Goal: Task Accomplishment & Management: Manage account settings

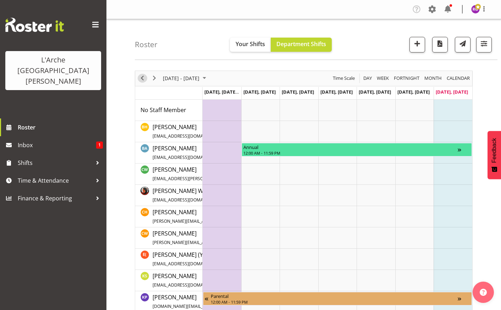
click at [140, 75] on span "Previous" at bounding box center [142, 78] width 9 height 9
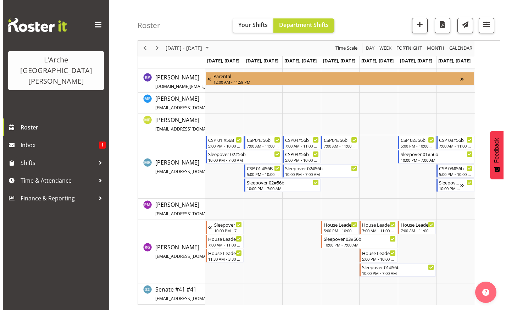
scroll to position [220, 0]
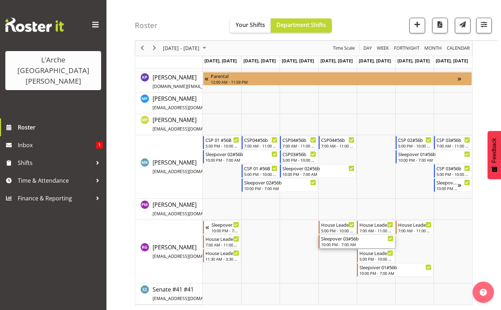
click at [370, 238] on div "Sleepover 03#56b" at bounding box center [357, 238] width 72 height 7
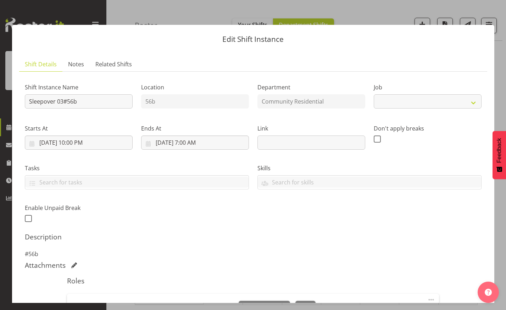
select select "1"
click at [262, 269] on div "Attachments" at bounding box center [253, 265] width 457 height 9
click at [492, 10] on button "button" at bounding box center [492, 12] width 11 height 11
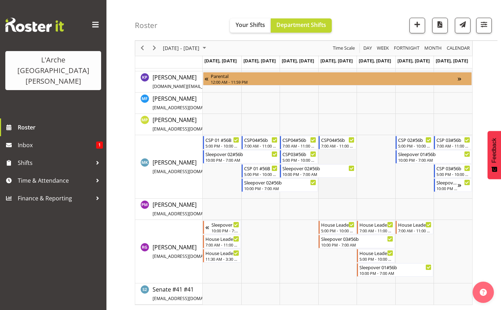
click at [328, 181] on td "Timeline Week of September 21, 2025" at bounding box center [337, 166] width 39 height 63
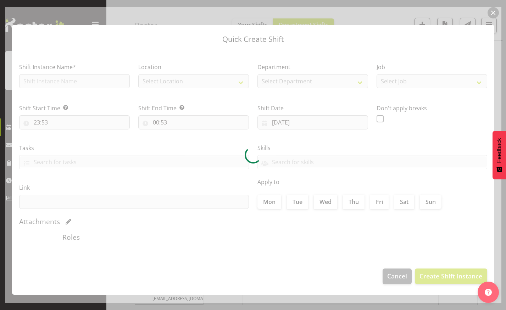
type input "[DATE]"
checkbox input "true"
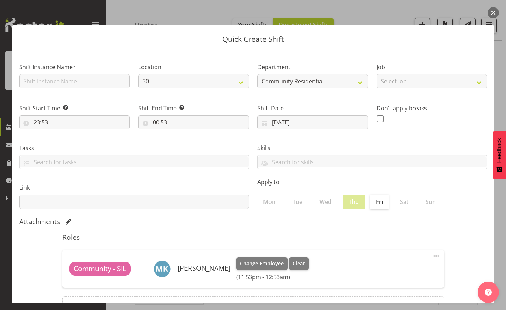
click at [493, 15] on button "button" at bounding box center [492, 12] width 11 height 11
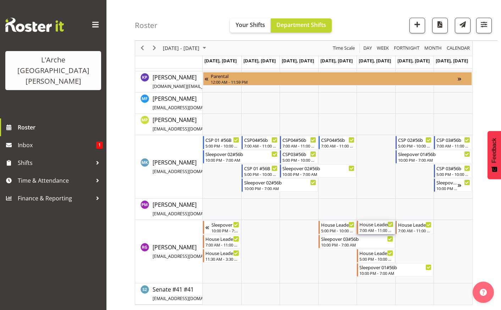
click at [381, 229] on div "7:00 AM - 11:00 AM" at bounding box center [376, 230] width 34 height 6
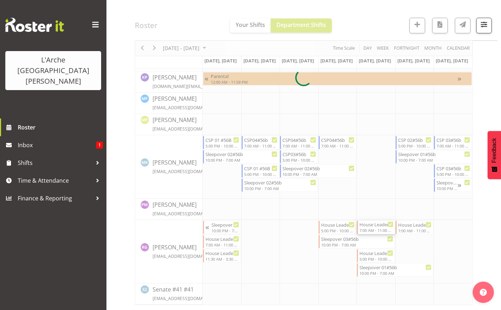
select select
select select "8"
select select "2025"
select select "11"
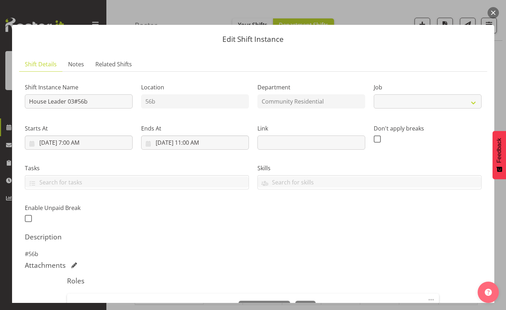
select select "1"
click at [199, 141] on input "[DATE] 11:00 AM" at bounding box center [195, 142] width 108 height 14
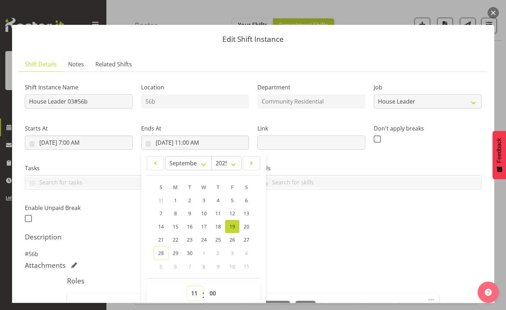
click at [191, 292] on select "00 01 02 03 04 05 06 07 08 09 10 11 12 13 14 15 16 17 18 19 20 21 22 23" at bounding box center [195, 293] width 16 height 14
select select "12"
click at [187, 286] on select "00 01 02 03 04 05 06 07 08 09 10 11 12 13 14 15 16 17 18 19 20 21 22 23" at bounding box center [195, 293] width 16 height 14
type input "[DATE] 12:00 PM"
click at [212, 293] on select "00 01 02 03 04 05 06 07 08 09 10 11 12 13 14 15 16 17 18 19 20 21 22 23 24 25 2…" at bounding box center [214, 293] width 16 height 14
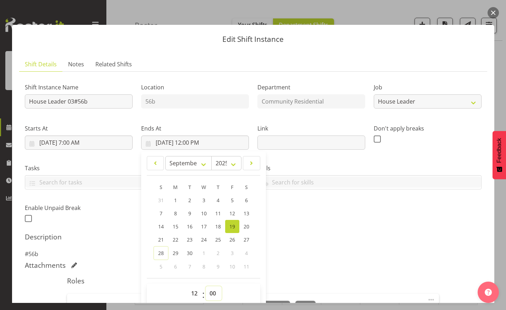
select select "30"
click at [206, 286] on select "00 01 02 03 04 05 06 07 08 09 10 11 12 13 14 15 16 17 18 19 20 21 22 23 24 25 2…" at bounding box center [214, 293] width 16 height 14
type input "[DATE] 12:30 PM"
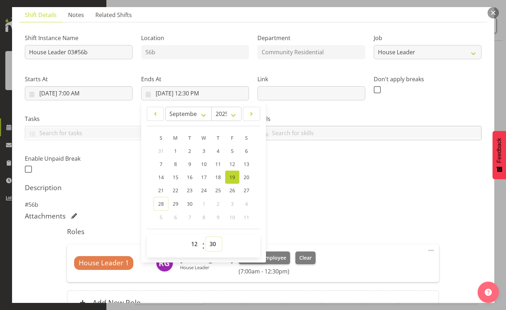
scroll to position [124, 0]
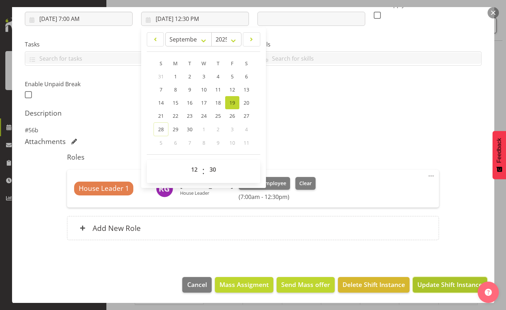
click at [446, 280] on span "Update Shift Instance" at bounding box center [449, 284] width 65 height 9
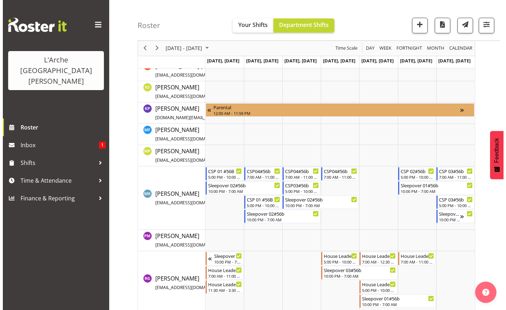
scroll to position [220, 0]
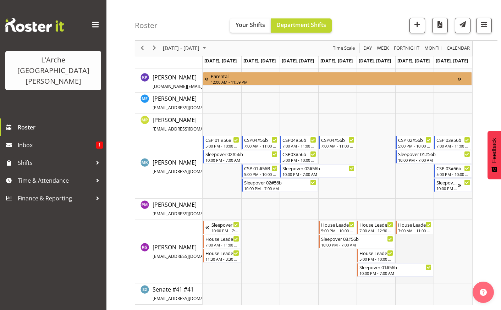
click at [423, 246] on td "Timeline Week of September 21, 2025" at bounding box center [414, 251] width 39 height 63
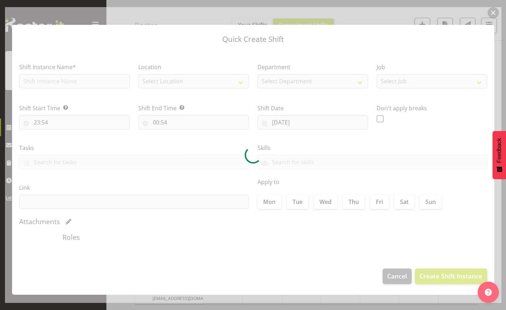
type input "[DATE]"
checkbox input "true"
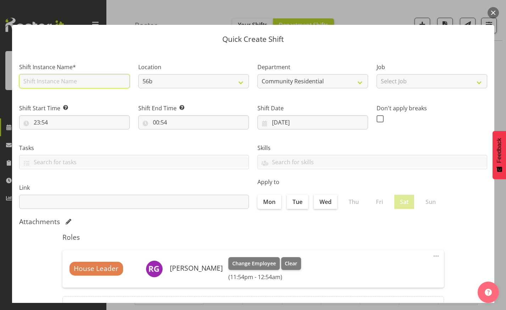
click at [111, 86] on input "text" at bounding box center [74, 81] width 111 height 14
type input "House Leader 01#56b"
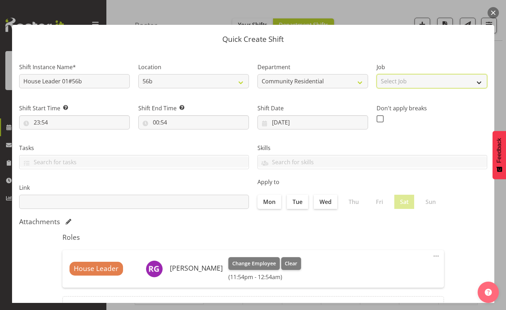
click at [473, 81] on select "Select Job Accounts Admin Art Coordinator Community Leader Community Support Pe…" at bounding box center [431, 81] width 111 height 14
select select "1"
click at [376, 74] on select "Select Job Accounts Admin Art Coordinator Community Leader Community Support Pe…" at bounding box center [431, 81] width 111 height 14
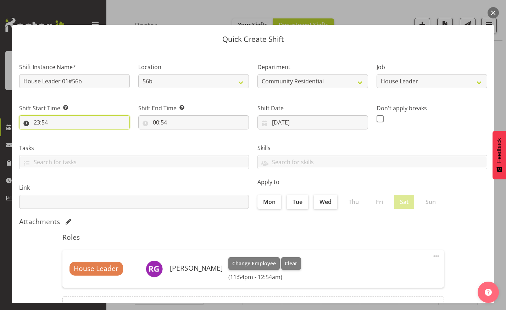
click at [65, 119] on input "23:54" at bounding box center [74, 122] width 111 height 14
click at [70, 140] on select "00 01 02 03 04 05 06 07 08 09 10 11 12 13 14 15 16 17 18 19 20 21 22 23" at bounding box center [68, 141] width 16 height 14
select select "17"
click at [60, 134] on select "00 01 02 03 04 05 06 07 08 09 10 11 12 13 14 15 16 17 18 19 20 21 22 23" at bounding box center [68, 141] width 16 height 14
type input "17:54"
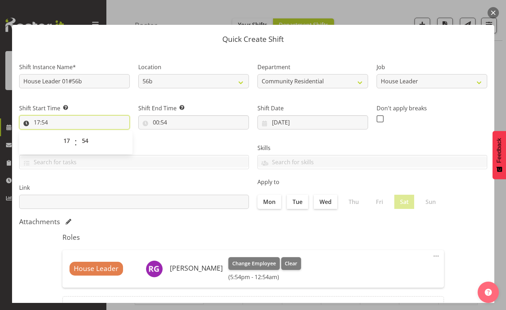
click at [46, 121] on input "17:54" at bounding box center [74, 122] width 111 height 14
click at [45, 122] on input "17:54" at bounding box center [74, 122] width 111 height 14
drag, startPoint x: 83, startPoint y: 140, endPoint x: 90, endPoint y: 149, distance: 11.5
click at [90, 149] on span "00 01 02 03 04 05 06 07 08 09 10 11 12 13 14 15 16 17 18 19 20 21 22 23 24 25 2…" at bounding box center [86, 143] width 16 height 18
select select "0"
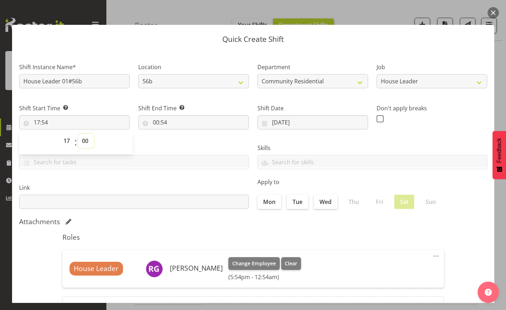
click at [78, 134] on select "00 01 02 03 04 05 06 07 08 09 10 11 12 13 14 15 16 17 18 19 20 21 22 23 24 25 2…" at bounding box center [86, 141] width 16 height 14
type input "17:00"
click at [158, 118] on input "00:54" at bounding box center [193, 122] width 111 height 14
click at [184, 140] on select "00 01 02 03 04 05 06 07 08 09 10 11 12 13 14 15 16 17 18 19 20 21 22 23" at bounding box center [187, 141] width 16 height 14
select select "22"
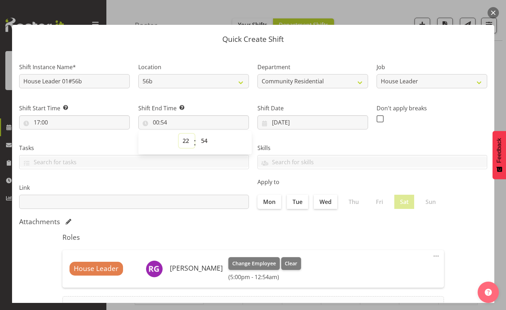
click at [179, 134] on select "00 01 02 03 04 05 06 07 08 09 10 11 12 13 14 15 16 17 18 19 20 21 22 23" at bounding box center [187, 141] width 16 height 14
type input "22:54"
click at [202, 142] on select "00 01 02 03 04 05 06 07 08 09 10 11 12 13 14 15 16 17 18 19 20 21 22 23 24 25 2…" at bounding box center [205, 141] width 16 height 14
select select "0"
click at [197, 134] on select "00 01 02 03 04 05 06 07 08 09 10 11 12 13 14 15 16 17 18 19 20 21 22 23 24 25 2…" at bounding box center [205, 141] width 16 height 14
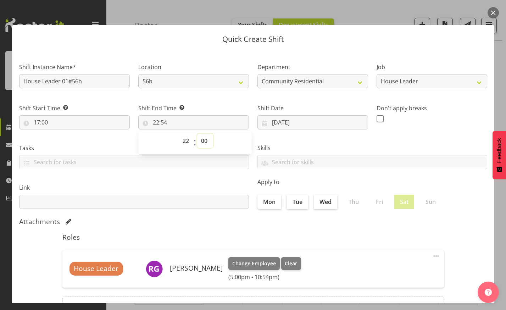
type input "22:00"
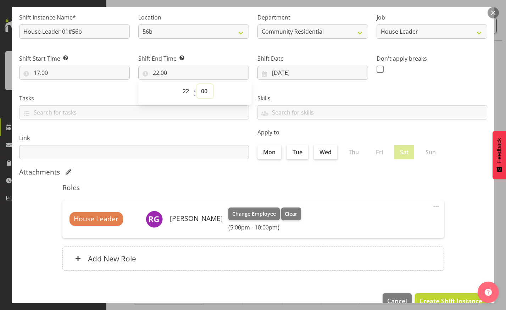
scroll to position [66, 0]
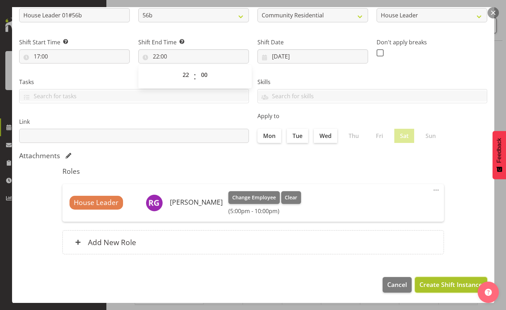
click at [456, 283] on span "Create Shift Instance" at bounding box center [450, 284] width 63 height 9
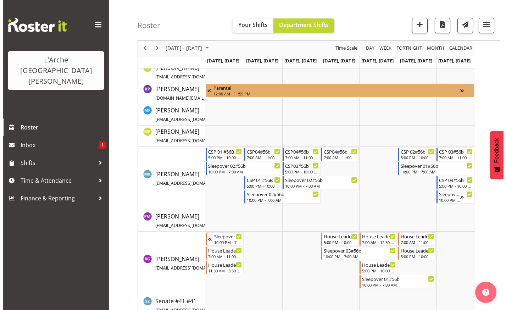
scroll to position [209, 0]
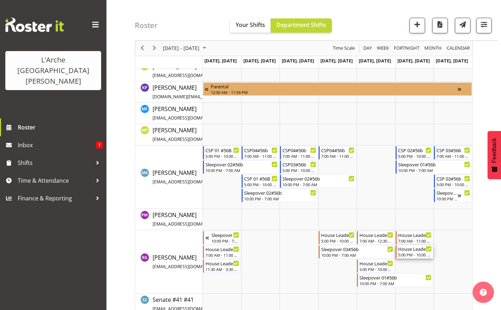
click at [421, 251] on div "House Leader 01#56b" at bounding box center [415, 248] width 34 height 7
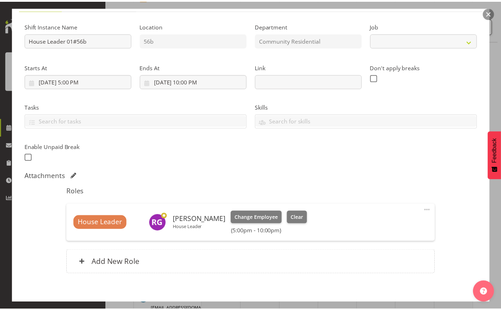
scroll to position [95, 0]
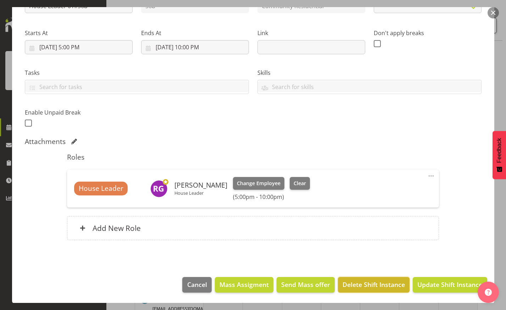
click at [373, 287] on span "Delete Shift Instance" at bounding box center [373, 284] width 62 height 9
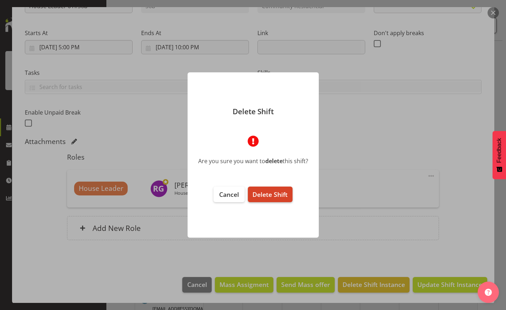
click at [266, 194] on span "Delete Shift" at bounding box center [269, 194] width 35 height 9
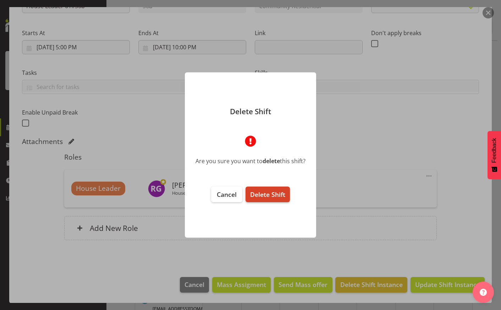
scroll to position [67, 0]
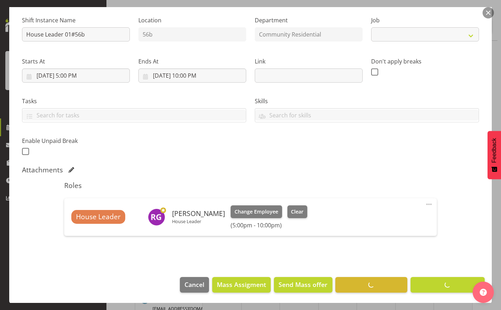
select select "1"
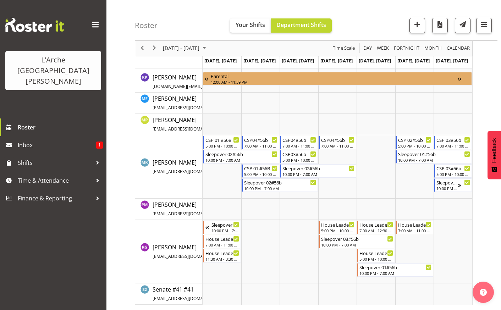
scroll to position [218, 0]
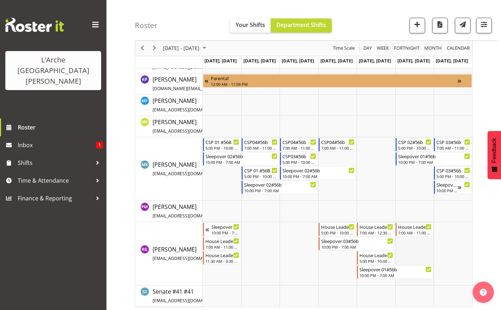
click at [405, 246] on td "Timeline Week of September 21, 2025" at bounding box center [414, 253] width 39 height 63
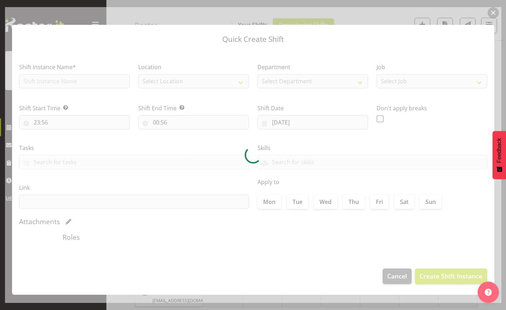
type input "[DATE]"
checkbox input "true"
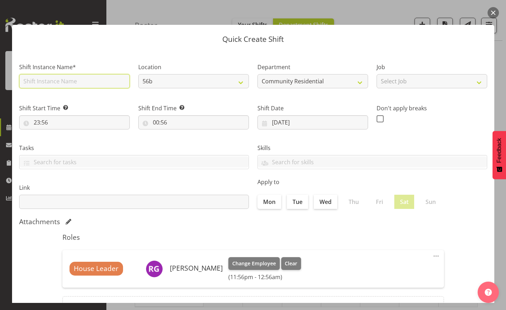
click at [27, 84] on input "text" at bounding box center [74, 81] width 111 height 14
type input "House Leader 01#56b"
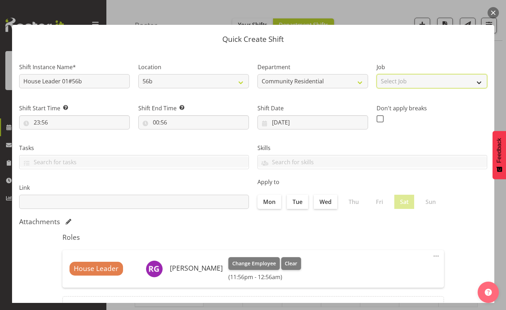
click at [474, 82] on select "Select Job Accounts Admin Art Coordinator Community Leader Community Support Pe…" at bounding box center [431, 81] width 111 height 14
select select "1"
click at [376, 74] on select "Select Job Accounts Admin Art Coordinator Community Leader Community Support Pe…" at bounding box center [431, 81] width 111 height 14
click at [497, 11] on button "button" at bounding box center [492, 12] width 11 height 11
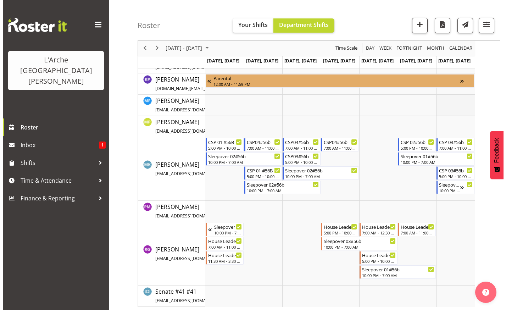
scroll to position [219, 0]
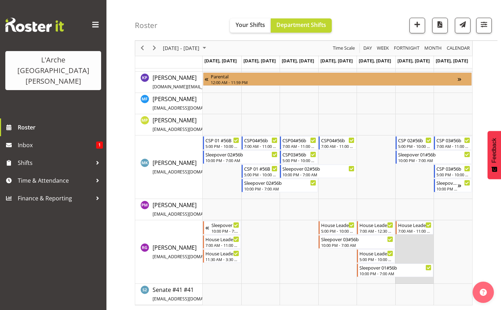
click at [415, 241] on td "Timeline Week of September 21, 2025" at bounding box center [414, 251] width 39 height 63
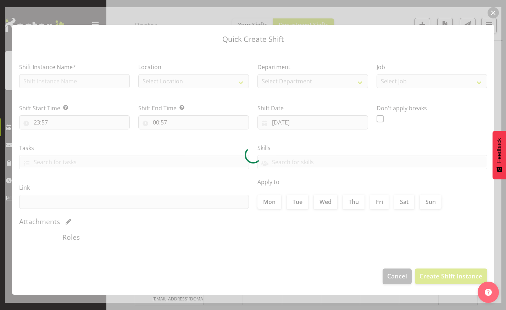
type input "[DATE]"
checkbox input "true"
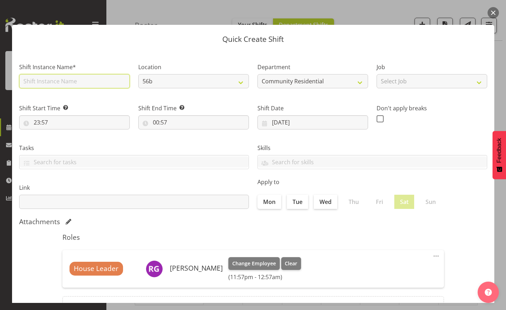
click at [47, 85] on input "text" at bounding box center [74, 81] width 111 height 14
type input "House Leader 01#56b"
click at [429, 73] on div "Job Select Job Accounts Admin Art Coordinator Community Leader Community Suppor…" at bounding box center [431, 76] width 111 height 26
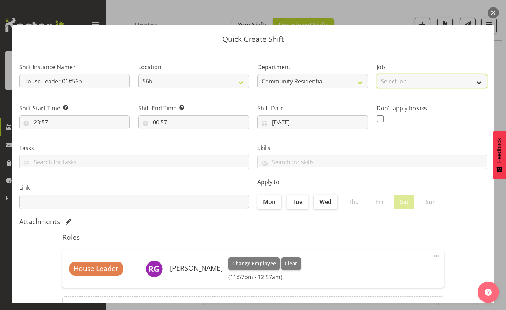
click at [430, 79] on select "Select Job Accounts Admin Art Coordinator Community Leader Community Support Pe…" at bounding box center [431, 81] width 111 height 14
select select "1"
click at [376, 74] on select "Select Job Accounts Admin Art Coordinator Community Leader Community Support Pe…" at bounding box center [431, 81] width 111 height 14
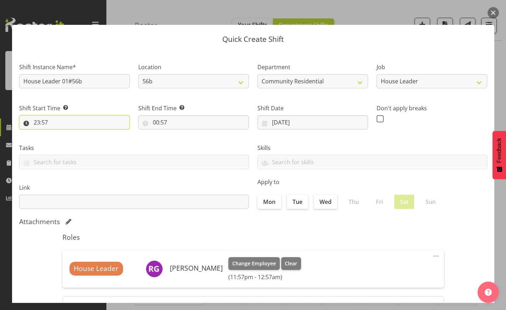
click at [47, 120] on input "23:57" at bounding box center [74, 122] width 111 height 14
click at [67, 139] on select "00 01 02 03 04 05 06 07 08 09 10 11 12 13 14 15 16 17 18 19 20 21 22 23" at bounding box center [68, 141] width 16 height 14
select select "17"
click at [60, 134] on select "00 01 02 03 04 05 06 07 08 09 10 11 12 13 14 15 16 17 18 19 20 21 22 23" at bounding box center [68, 141] width 16 height 14
type input "17:57"
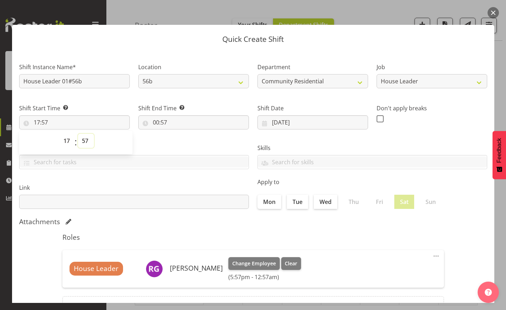
click at [88, 144] on select "00 01 02 03 04 05 06 07 08 09 10 11 12 13 14 15 16 17 18 19 20 21 22 23 24 25 2…" at bounding box center [86, 141] width 16 height 14
select select "0"
click at [78, 134] on select "00 01 02 03 04 05 06 07 08 09 10 11 12 13 14 15 16 17 18 19 20 21 22 23 24 25 2…" at bounding box center [86, 141] width 16 height 14
type input "17:00"
click at [172, 123] on input "00:57" at bounding box center [193, 122] width 111 height 14
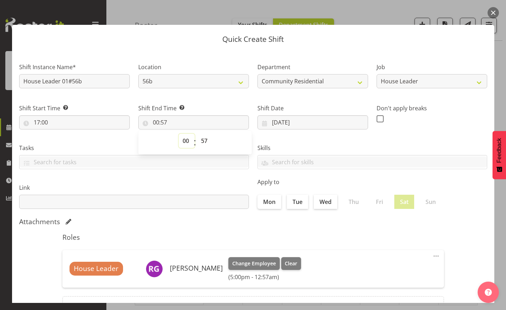
click at [184, 139] on select "00 01 02 03 04 05 06 07 08 09 10 11 12 13 14 15 16 17 18 19 20 21 22 23" at bounding box center [187, 141] width 16 height 14
select select "22"
click at [179, 134] on select "00 01 02 03 04 05 06 07 08 09 10 11 12 13 14 15 16 17 18 19 20 21 22 23" at bounding box center [187, 141] width 16 height 14
type input "22:57"
drag, startPoint x: 184, startPoint y: 296, endPoint x: 185, endPoint y: 255, distance: 41.1
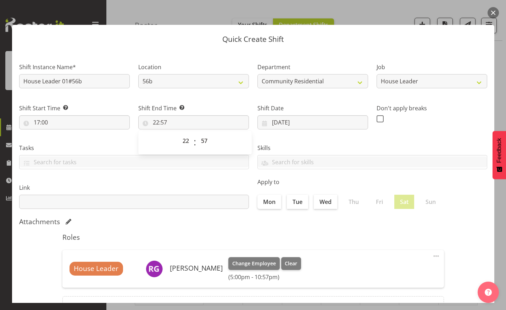
click at [189, 275] on div "Roles House Leader [PERSON_NAME] Change Employee Clear (5:00pm - 10:57pm) Edit …" at bounding box center [253, 279] width 390 height 100
click at [162, 121] on input "22:57" at bounding box center [193, 122] width 111 height 14
click at [205, 139] on select "00 01 02 03 04 05 06 07 08 09 10 11 12 13 14 15 16 17 18 19 20 21 22 23 24 25 2…" at bounding box center [205, 141] width 16 height 14
select select "0"
click at [197, 134] on select "00 01 02 03 04 05 06 07 08 09 10 11 12 13 14 15 16 17 18 19 20 21 22 23 24 25 2…" at bounding box center [205, 141] width 16 height 14
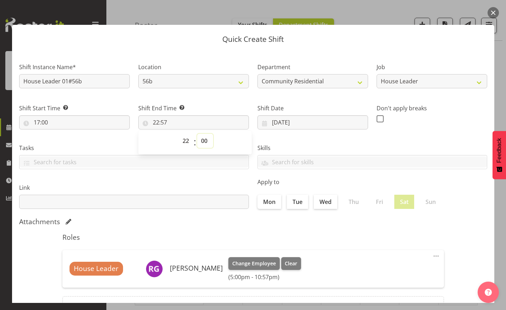
type input "22:00"
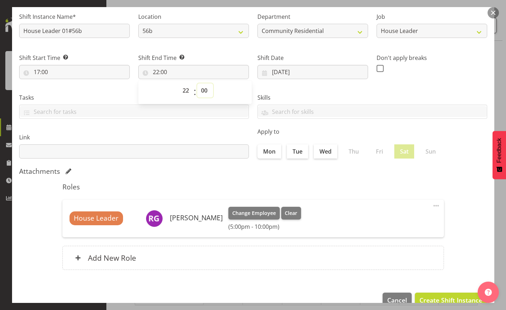
scroll to position [66, 0]
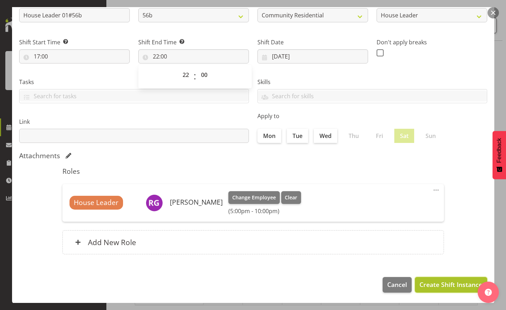
click at [442, 284] on span "Create Shift Instance" at bounding box center [450, 284] width 63 height 9
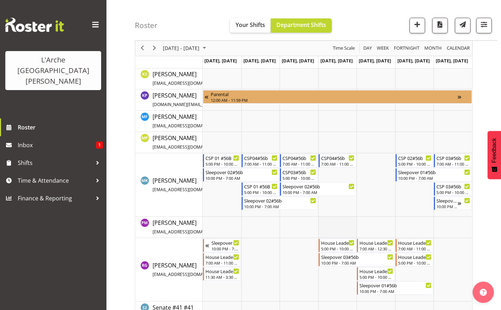
scroll to position [207, 0]
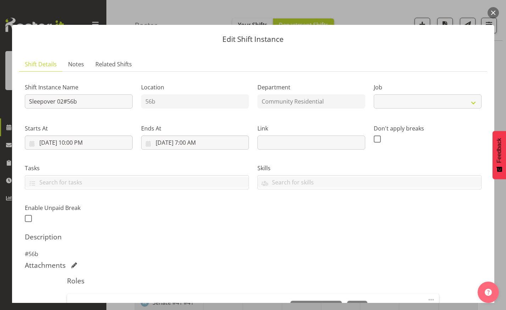
select select "2"
click at [493, 9] on button "button" at bounding box center [492, 12] width 11 height 11
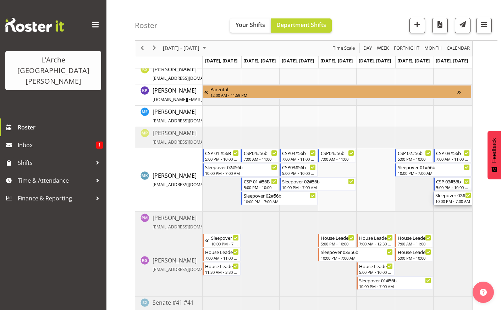
scroll to position [0, 0]
click at [495, 222] on div "[DATE] - [DATE] [DATE] Day Week Fortnight Month calendar Month Agenda Time Scal…" at bounding box center [318, 91] width 366 height 465
click at [153, 48] on span "Next" at bounding box center [154, 48] width 9 height 9
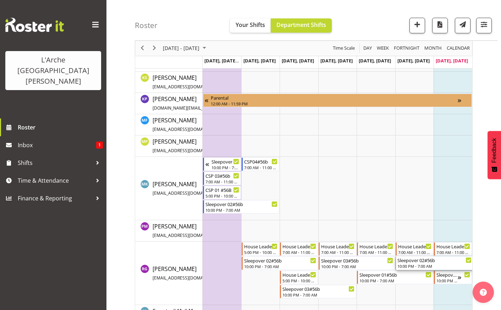
click at [423, 264] on div "10:00 PM - 7:00 AM" at bounding box center [434, 266] width 74 height 6
drag, startPoint x: 419, startPoint y: 266, endPoint x: 418, endPoint y: 280, distance: 14.3
click at [418, 262] on div "Sleepover 02#56b" at bounding box center [434, 259] width 74 height 7
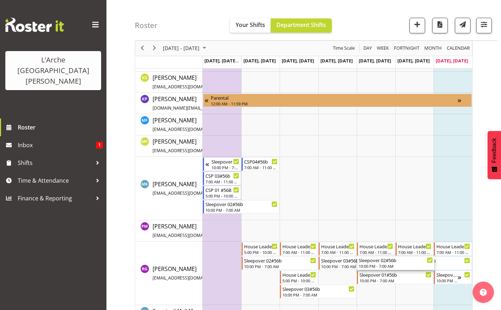
click at [377, 262] on div "Sleepover 02#56b" at bounding box center [395, 259] width 74 height 7
click at [155, 46] on span "Next" at bounding box center [154, 48] width 9 height 9
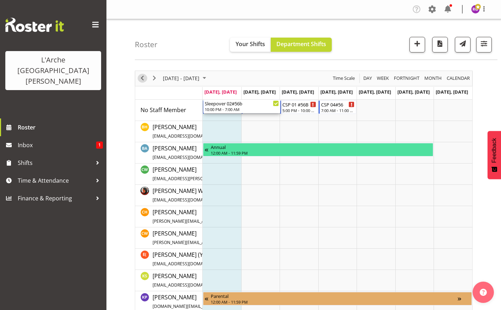
click at [142, 80] on span "Previous" at bounding box center [142, 78] width 9 height 9
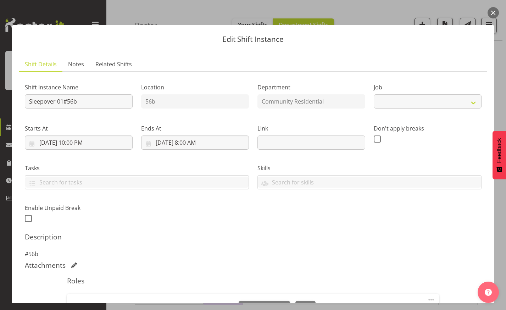
select select "1"
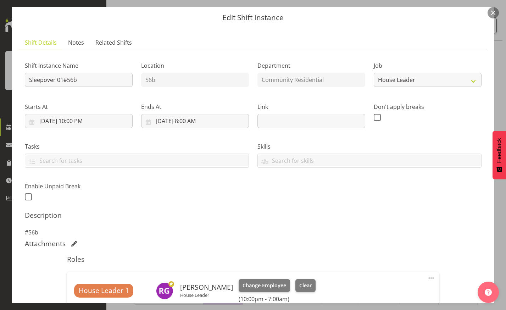
scroll to position [18, 0]
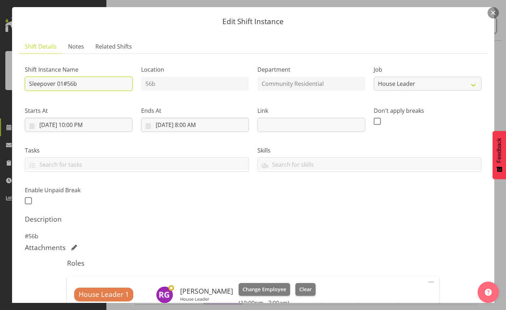
click at [80, 81] on input "Sleepover 01#56b" at bounding box center [79, 84] width 108 height 14
click at [84, 83] on input "Sleepover 01#56b" at bounding box center [79, 84] width 108 height 14
drag, startPoint x: 60, startPoint y: 81, endPoint x: 83, endPoint y: 84, distance: 22.9
click at [83, 84] on input "Sleepover 01#56b" at bounding box center [79, 84] width 108 height 14
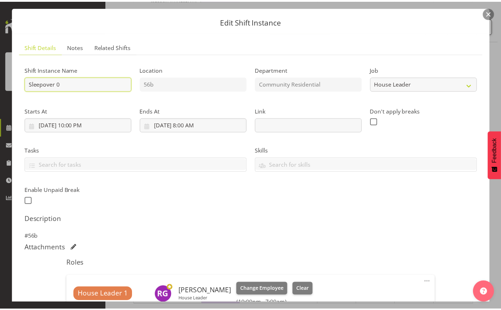
scroll to position [0, 0]
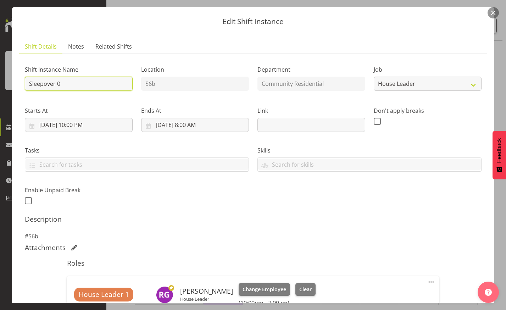
type input "Sleepover 0"
click at [492, 15] on button "button" at bounding box center [492, 12] width 11 height 11
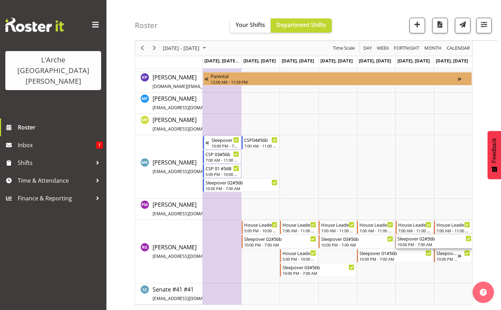
click at [413, 244] on div "10:00 PM - 7:00 AM" at bounding box center [434, 244] width 74 height 6
click at [466, 239] on icon "Timeline Week of September 28, 2025" at bounding box center [467, 239] width 4 height 4
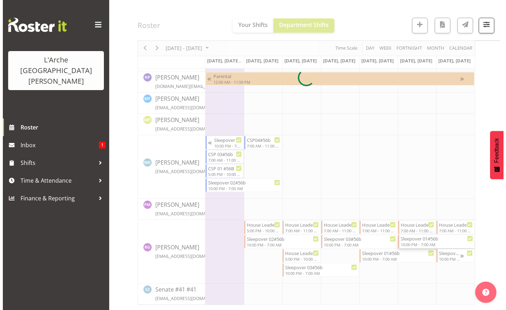
scroll to position [0, 0]
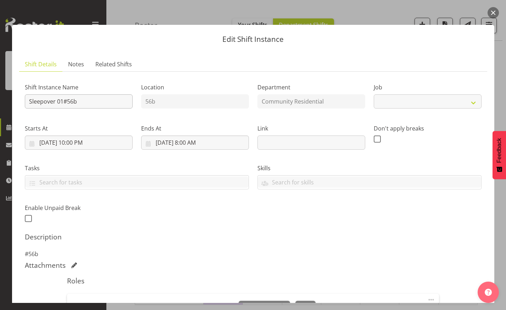
select select "1"
click at [87, 104] on input "Sleepover 01#56b" at bounding box center [79, 101] width 108 height 14
type input "S"
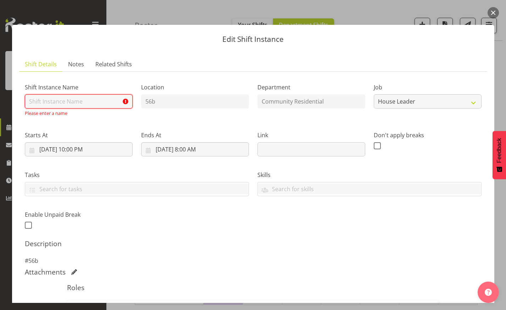
click at [87, 104] on input "text" at bounding box center [79, 101] width 108 height 14
type input "House Leader 01#56b"
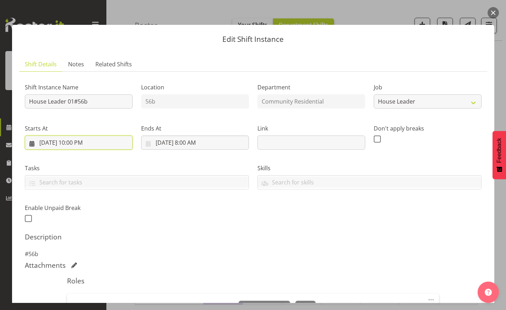
click at [76, 140] on input "[DATE] 10:00 PM" at bounding box center [79, 142] width 108 height 14
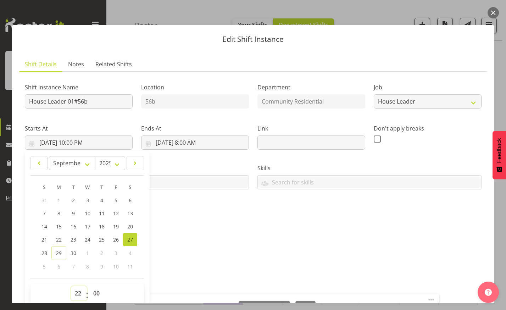
click at [81, 288] on select "00 01 02 03 04 05 06 07 08 09 10 11 12 13 14 15 16 17 18 19 20 21 22 23" at bounding box center [79, 293] width 16 height 14
select select "17"
click at [71, 286] on select "00 01 02 03 04 05 06 07 08 09 10 11 12 13 14 15 16 17 18 19 20 21 22 23" at bounding box center [79, 293] width 16 height 14
type input "[DATE] 5:00 PM"
click at [199, 140] on input "[DATE] 8:00 AM" at bounding box center [195, 142] width 108 height 14
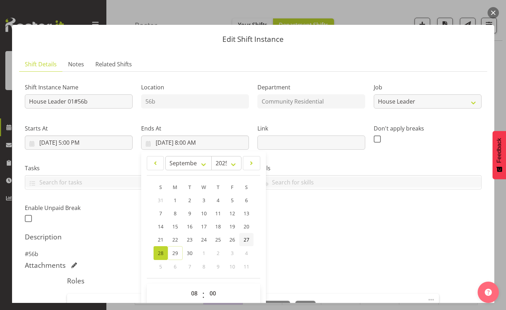
click at [245, 238] on span "27" at bounding box center [247, 239] width 6 height 7
type input "[DATE] 8:00 AM"
click at [196, 141] on input "[DATE] 8:00 AM" at bounding box center [195, 142] width 108 height 14
click at [194, 290] on select "00 01 02 03 04 05 06 07 08 09 10 11 12 13 14 15 16 17 18 19 20 21 22 23" at bounding box center [195, 293] width 16 height 14
select select "22"
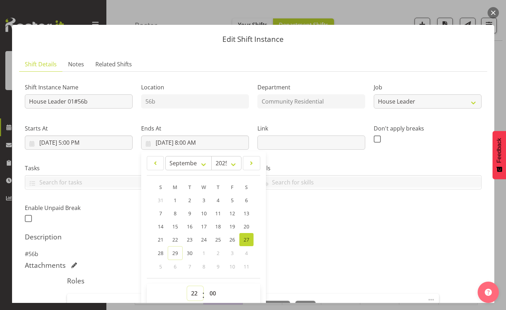
click at [187, 286] on select "00 01 02 03 04 05 06 07 08 09 10 11 12 13 14 15 16 17 18 19 20 21 22 23" at bounding box center [195, 293] width 16 height 14
type input "[DATE] 10:00 PM"
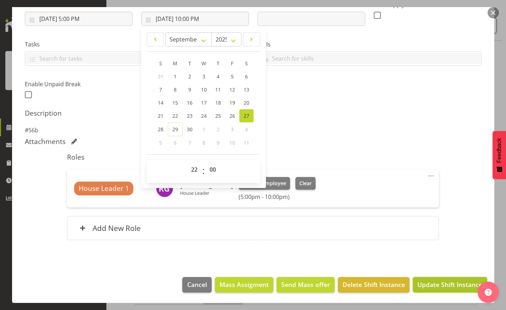
click at [455, 285] on span "Update Shift Instance" at bounding box center [449, 284] width 65 height 9
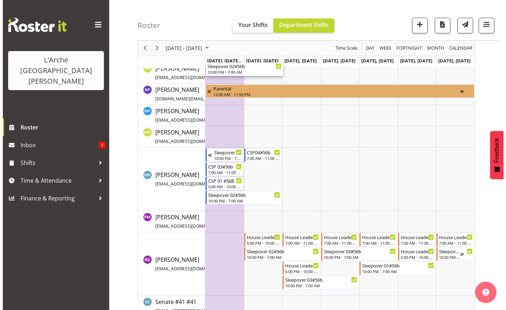
scroll to position [220, 0]
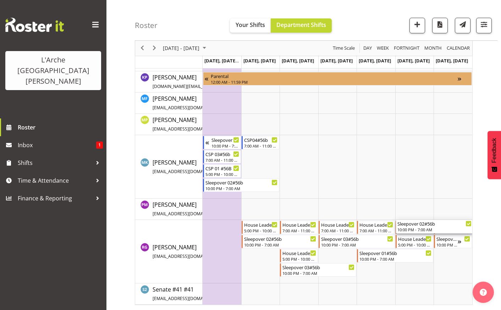
click at [405, 276] on td "Timeline Week of September 28, 2025" at bounding box center [414, 251] width 39 height 63
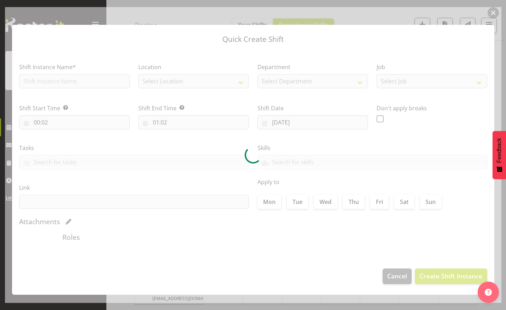
type input "[DATE]"
checkbox input "true"
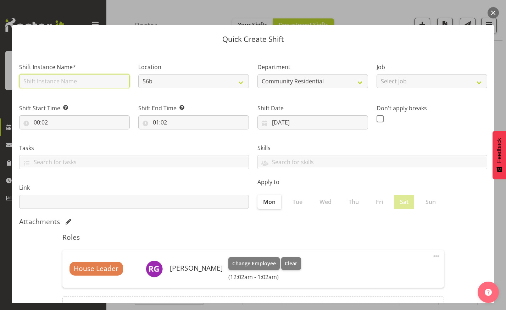
click at [90, 83] on input "text" at bounding box center [74, 81] width 111 height 14
type input "Sleepover 02#56b"
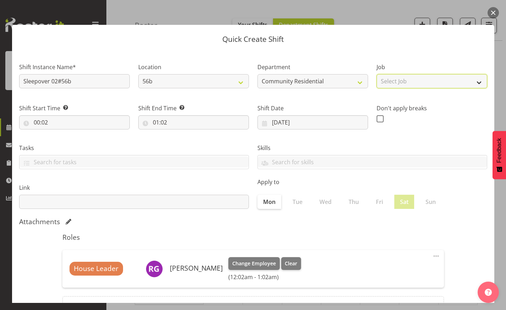
click at [477, 83] on select "Select Job Accounts Admin Art Coordinator Community Leader Community Support Pe…" at bounding box center [431, 81] width 111 height 14
select select "1"
click at [376, 74] on select "Select Job Accounts Admin Art Coordinator Community Leader Community Support Pe…" at bounding box center [431, 81] width 111 height 14
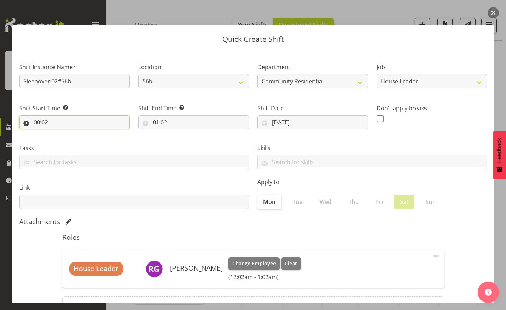
click at [50, 119] on input "00:02" at bounding box center [74, 122] width 111 height 14
click at [67, 141] on select "00 01 02 03 04 05 06 07 08 09 10 11 12 13 14 15 16 17 18 19 20 21 22 23" at bounding box center [68, 141] width 16 height 14
select select "22"
click at [60, 134] on select "00 01 02 03 04 05 06 07 08 09 10 11 12 13 14 15 16 17 18 19 20 21 22 23" at bounding box center [68, 141] width 16 height 14
type input "22:02"
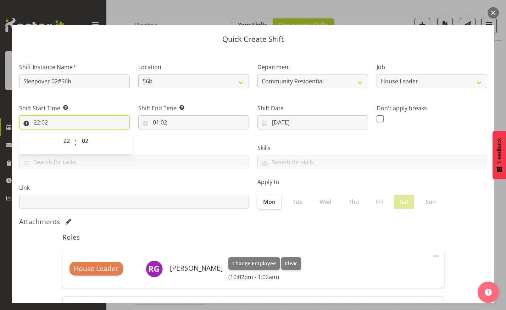
click at [47, 124] on input "22:02" at bounding box center [74, 122] width 111 height 14
click at [44, 118] on input "22:02" at bounding box center [74, 122] width 111 height 14
click at [84, 138] on select "00 01 02 03 04 05 06 07 08 09 10 11 12 13 14 15 16 17 18 19 20 21 22 23 24 25 2…" at bounding box center [86, 141] width 16 height 14
select select "0"
click at [78, 134] on select "00 01 02 03 04 05 06 07 08 09 10 11 12 13 14 15 16 17 18 19 20 21 22 23 24 25 2…" at bounding box center [86, 141] width 16 height 14
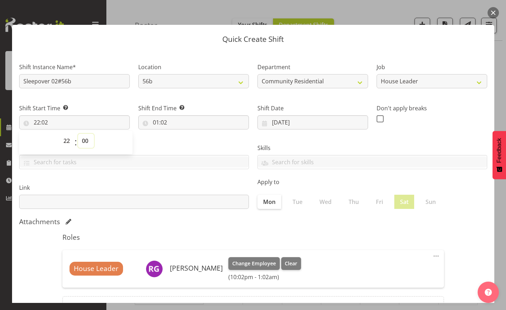
type input "22:00"
click at [166, 118] on input "01:02" at bounding box center [193, 122] width 111 height 14
click at [186, 139] on select "00 01 02 03 04 05 06 07 08 09 10 11 12 13 14 15 16 17 18 19 20 21 22 23" at bounding box center [187, 141] width 16 height 14
select select "7"
click at [179, 134] on select "00 01 02 03 04 05 06 07 08 09 10 11 12 13 14 15 16 17 18 19 20 21 22 23" at bounding box center [187, 141] width 16 height 14
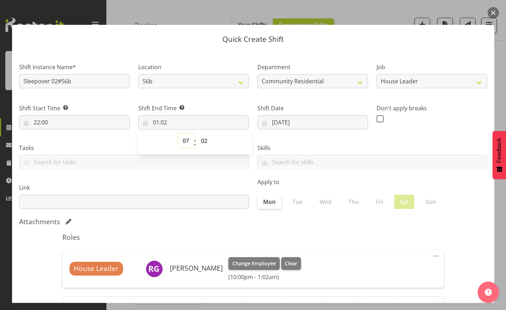
type input "07:02"
click at [166, 122] on input "07:02" at bounding box center [193, 122] width 111 height 14
click at [164, 121] on input "07:02" at bounding box center [193, 122] width 111 height 14
click at [204, 141] on select "00 01 02 03 04 05 06 07 08 09 10 11 12 13 14 15 16 17 18 19 20 21 22 23 24 25 2…" at bounding box center [205, 141] width 16 height 14
select select "0"
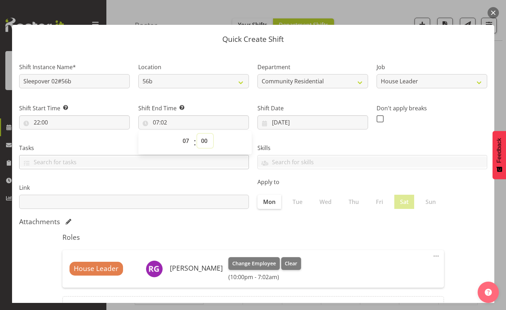
click at [197, 134] on select "00 01 02 03 04 05 06 07 08 09 10 11 12 13 14 15 16 17 18 19 20 21 22 23 24 25 2…" at bounding box center [205, 141] width 16 height 14
type input "07:00"
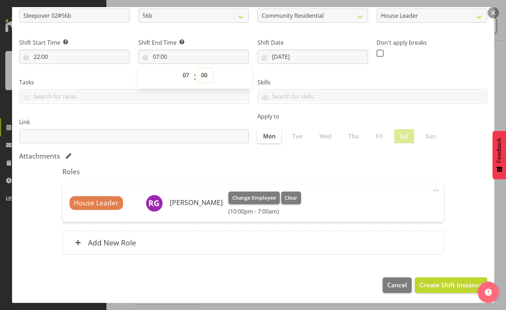
scroll to position [66, 0]
click at [419, 279] on button "Create Shift Instance" at bounding box center [451, 285] width 72 height 16
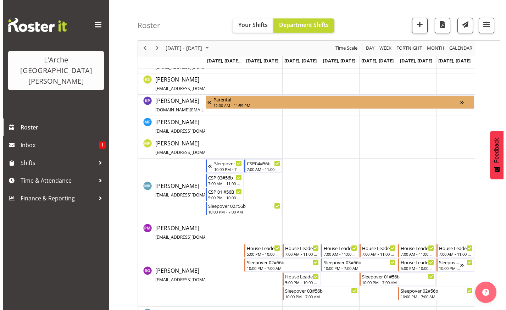
scroll to position [220, 0]
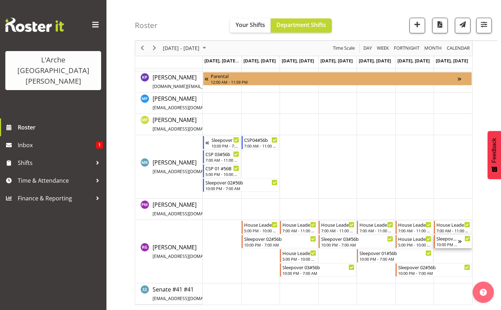
click at [446, 240] on div "Sleepover 01#56b" at bounding box center [447, 238] width 22 height 7
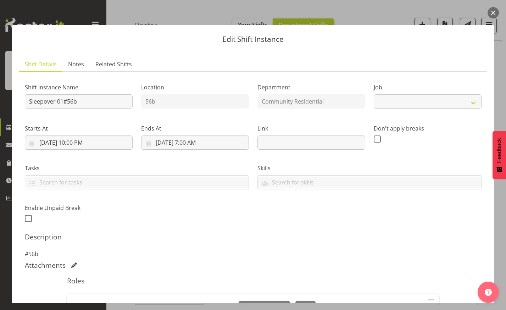
select select "1"
click at [93, 96] on input "Sleepover 01#56b" at bounding box center [79, 101] width 108 height 14
click at [84, 96] on input "Sleepover 0" at bounding box center [79, 101] width 108 height 14
type input "S"
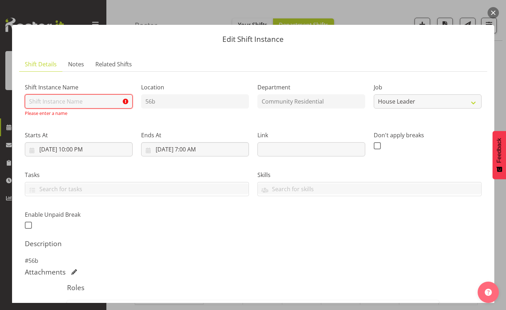
click at [63, 106] on input "text" at bounding box center [79, 101] width 108 height 14
type input "House Leader 01#56b"
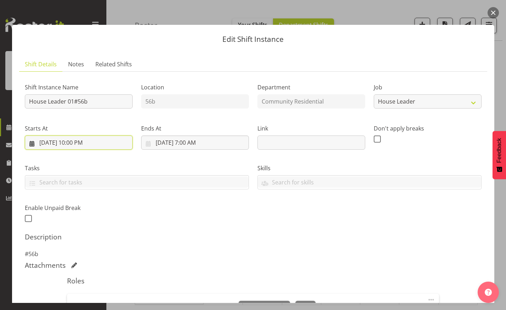
click at [95, 144] on input "[DATE] 10:00 PM" at bounding box center [79, 142] width 108 height 14
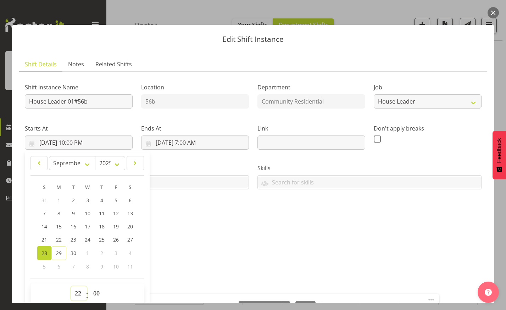
click at [78, 292] on select "00 01 02 03 04 05 06 07 08 09 10 11 12 13 14 15 16 17 18 19 20 21 22 23" at bounding box center [79, 293] width 16 height 14
select select "17"
click at [71, 286] on select "00 01 02 03 04 05 06 07 08 09 10 11 12 13 14 15 16 17 18 19 20 21 22 23" at bounding box center [79, 293] width 16 height 14
type input "[DATE] 5:00 PM"
click at [200, 142] on input "[DATE] 7:00 AM" at bounding box center [195, 142] width 108 height 14
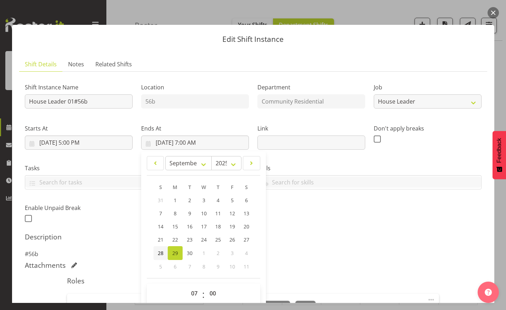
click at [159, 252] on span "28" at bounding box center [161, 253] width 6 height 7
type input "[DATE] 7:00 AM"
click at [189, 139] on input "[DATE] 7:00 AM" at bounding box center [195, 142] width 108 height 14
click at [194, 289] on select "00 01 02 03 04 05 06 07 08 09 10 11 12 13 14 15 16 17 18 19 20 21 22 23" at bounding box center [195, 293] width 16 height 14
select select "22"
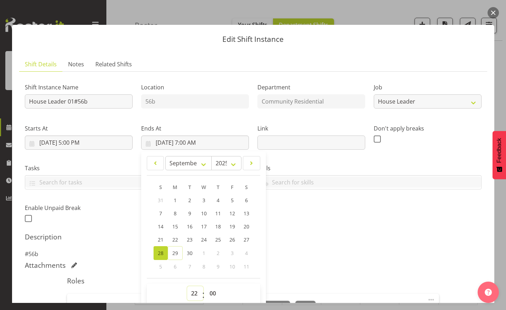
click at [187, 286] on select "00 01 02 03 04 05 06 07 08 09 10 11 12 13 14 15 16 17 18 19 20 21 22 23" at bounding box center [195, 293] width 16 height 14
type input "[DATE] 10:00 PM"
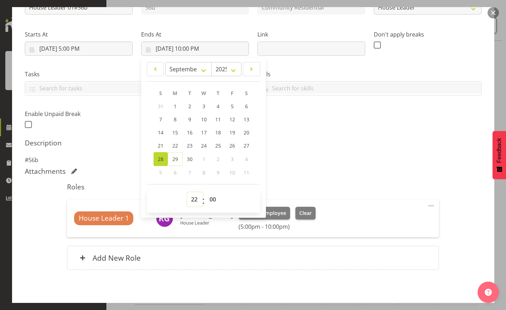
scroll to position [124, 0]
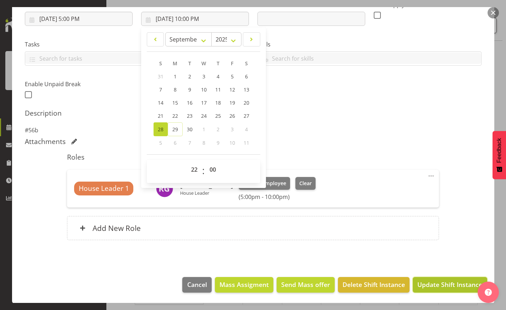
drag, startPoint x: 444, startPoint y: 278, endPoint x: 461, endPoint y: 284, distance: 18.2
drag, startPoint x: 464, startPoint y: 284, endPoint x: 343, endPoint y: 245, distance: 127.6
click at [343, 245] on div "Roles House Leader 1 [PERSON_NAME] House Leader Change Employee Clear (5:00pm -…" at bounding box center [253, 199] width 380 height 100
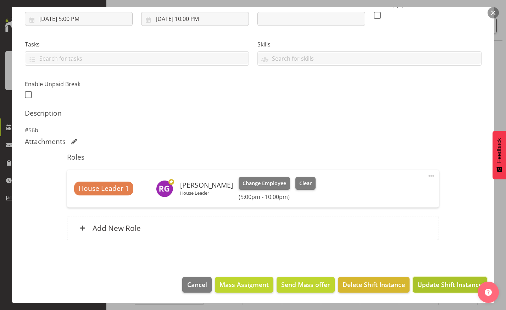
click at [438, 280] on span "Update Shift Instance" at bounding box center [449, 284] width 65 height 9
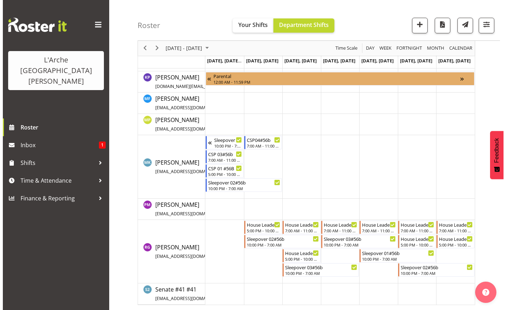
scroll to position [219, 0]
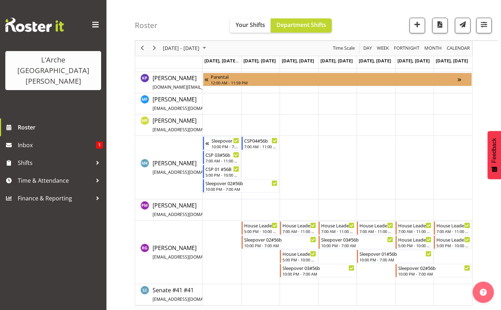
click at [442, 279] on td "Timeline Week of September 28, 2025" at bounding box center [452, 251] width 39 height 63
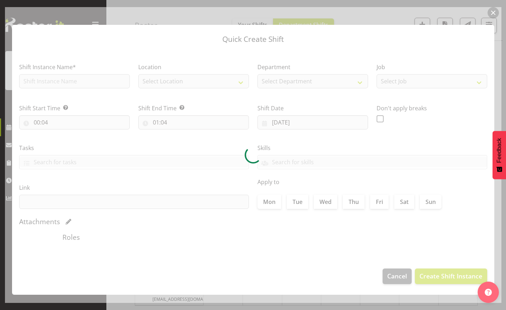
type input "[DATE]"
checkbox input "true"
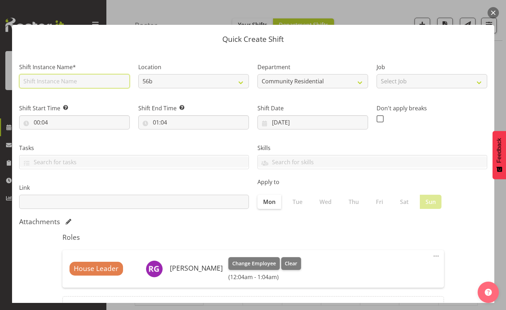
click at [90, 78] on input "text" at bounding box center [74, 81] width 111 height 14
type input "Sleepover 02#56b"
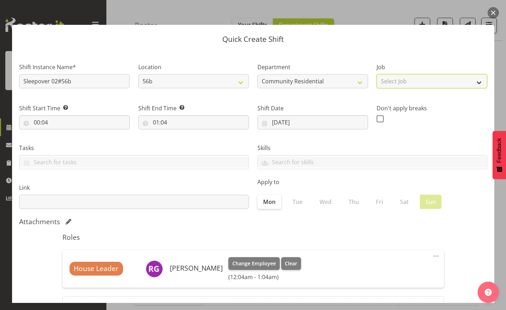
click at [468, 82] on select "Select Job Accounts Admin Art Coordinator Community Leader Community Support Pe…" at bounding box center [431, 81] width 111 height 14
select select "1"
click at [376, 74] on select "Select Job Accounts Admin Art Coordinator Community Leader Community Support Pe…" at bounding box center [431, 81] width 111 height 14
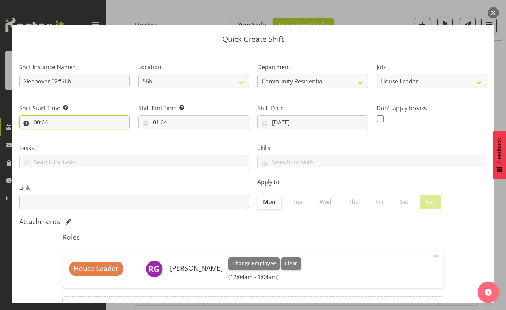
click at [49, 120] on input "00:04" at bounding box center [74, 122] width 111 height 14
click at [71, 142] on select "00 01 02 03 04 05 06 07 08 09 10 11 12 13 14 15 16 17 18 19 20 21 22 23" at bounding box center [68, 141] width 16 height 14
select select "22"
click at [60, 134] on select "00 01 02 03 04 05 06 07 08 09 10 11 12 13 14 15 16 17 18 19 20 21 22 23" at bounding box center [68, 141] width 16 height 14
type input "22:04"
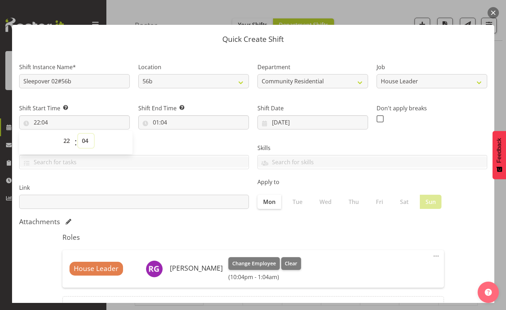
click at [85, 139] on select "00 01 02 03 04 05 06 07 08 09 10 11 12 13 14 15 16 17 18 19 20 21 22 23 24 25 2…" at bounding box center [86, 141] width 16 height 14
select select "0"
click at [78, 134] on select "00 01 02 03 04 05 06 07 08 09 10 11 12 13 14 15 16 17 18 19 20 21 22 23 24 25 2…" at bounding box center [86, 141] width 16 height 14
type input "22:00"
click at [160, 122] on input "01:04" at bounding box center [193, 122] width 111 height 14
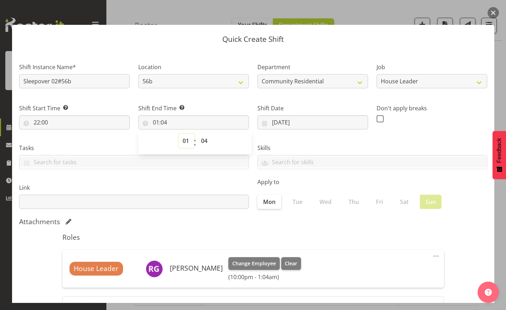
click at [184, 137] on select "00 01 02 03 04 05 06 07 08 09 10 11 12 13 14 15 16 17 18 19 20 21 22 23" at bounding box center [187, 141] width 16 height 14
select select "7"
click at [179, 134] on select "00 01 02 03 04 05 06 07 08 09 10 11 12 13 14 15 16 17 18 19 20 21 22 23" at bounding box center [187, 141] width 16 height 14
type input "07:04"
click at [203, 142] on select "00 01 02 03 04 05 06 07 08 09 10 11 12 13 14 15 16 17 18 19 20 21 22 23 24 25 2…" at bounding box center [205, 141] width 16 height 14
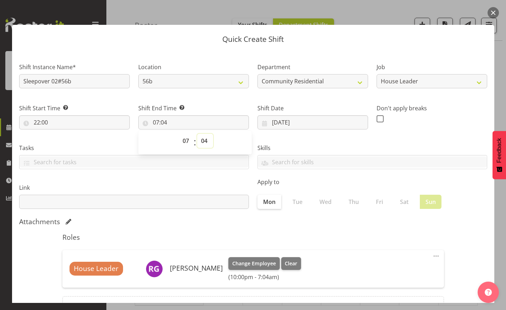
select select "0"
click at [197, 134] on select "00 01 02 03 04 05 06 07 08 09 10 11 12 13 14 15 16 17 18 19 20 21 22 23 24 25 2…" at bounding box center [205, 141] width 16 height 14
type input "07:00"
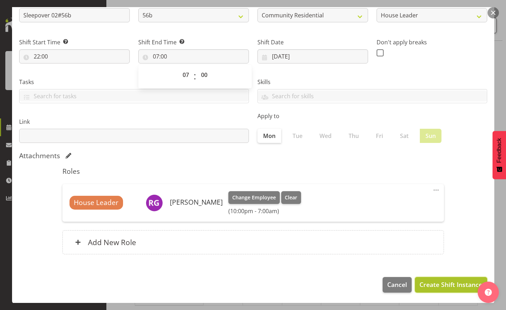
click at [447, 285] on span "Create Shift Instance" at bounding box center [450, 284] width 63 height 9
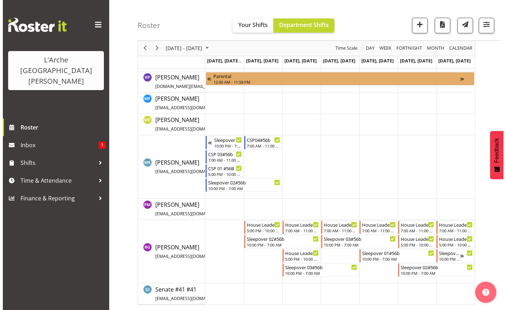
scroll to position [219, 0]
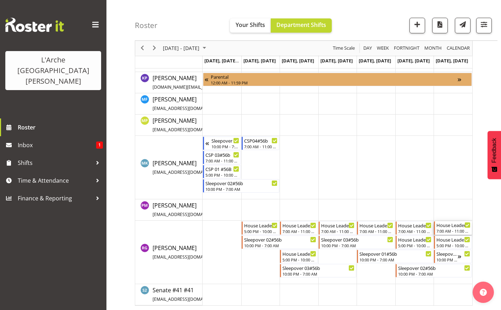
click at [449, 234] on div "House Leader 03#56b 7:00 AM - 11:00 AM" at bounding box center [453, 227] width 38 height 13
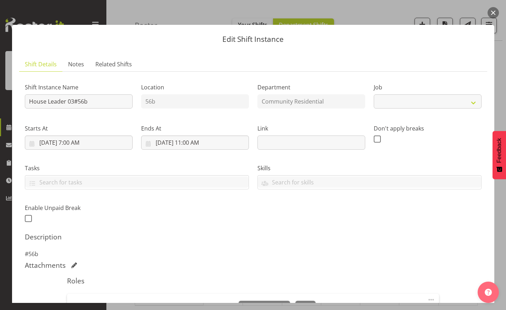
select select "1"
click at [494, 12] on button "button" at bounding box center [492, 12] width 11 height 11
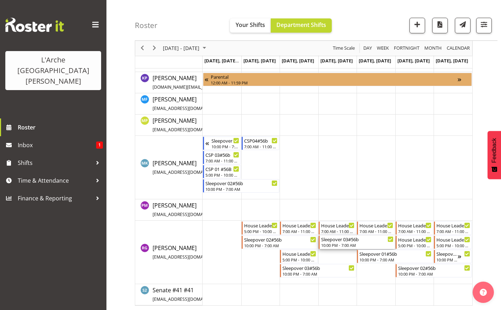
click at [337, 240] on div "Sleepover 03#56b" at bounding box center [357, 238] width 72 height 7
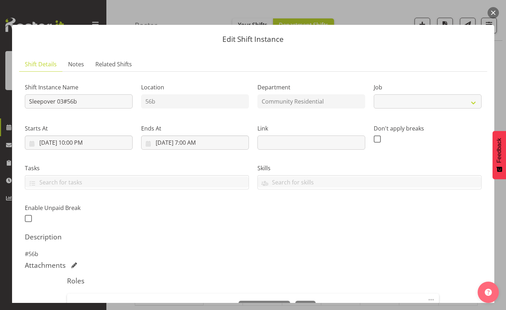
select select "1"
click at [93, 102] on input "Sleepover 03#56b" at bounding box center [79, 101] width 108 height 14
type input "S"
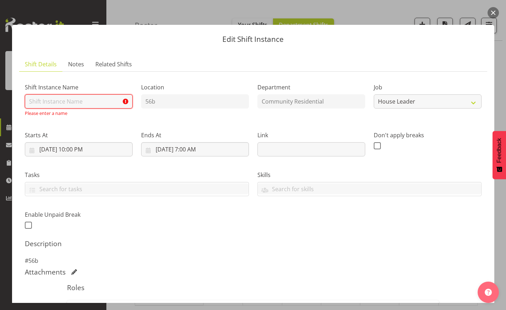
click at [52, 108] on input "text" at bounding box center [79, 101] width 108 height 14
type input "House Leader 01#56b"
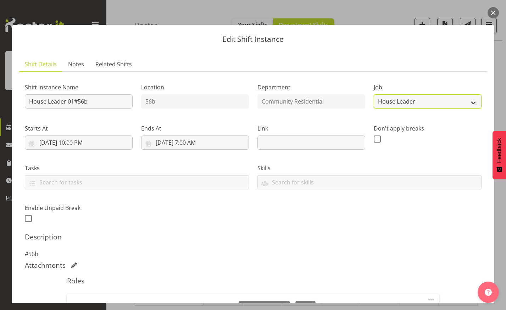
click at [406, 105] on select "Create new job Accounts Admin Art Coordinator Community Leader Community Suppor…" at bounding box center [428, 101] width 108 height 14
click at [374, 94] on select "Create new job Accounts Admin Art Coordinator Community Leader Community Suppor…" at bounding box center [428, 101] width 108 height 14
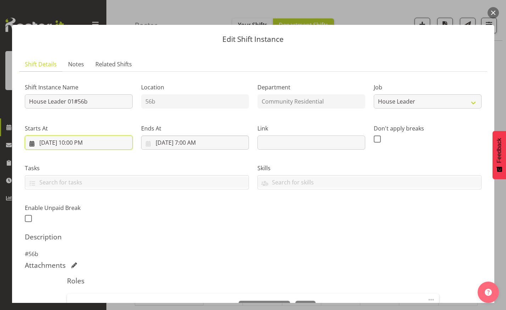
click at [78, 140] on input "[DATE] 10:00 PM" at bounding box center [79, 142] width 108 height 14
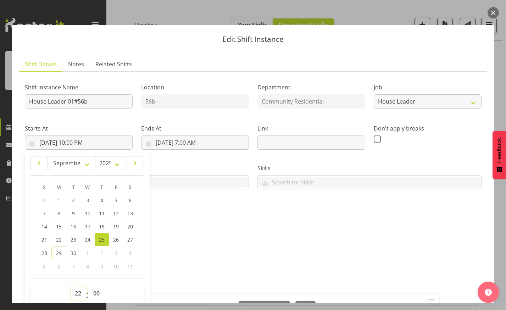
click at [77, 292] on select "00 01 02 03 04 05 06 07 08 09 10 11 12 13 14 15 16 17 18 19 20 21 22 23" at bounding box center [79, 293] width 16 height 14
select select "18"
click at [71, 286] on select "00 01 02 03 04 05 06 07 08 09 10 11 12 13 14 15 16 17 18 19 20 21 22 23" at bounding box center [79, 293] width 16 height 14
type input "[DATE] 6:00 PM"
click at [79, 290] on select "00 01 02 03 04 05 06 07 08 09 10 11 12 13 14 15 16 17 18 19 20 21 22 23" at bounding box center [79, 293] width 16 height 14
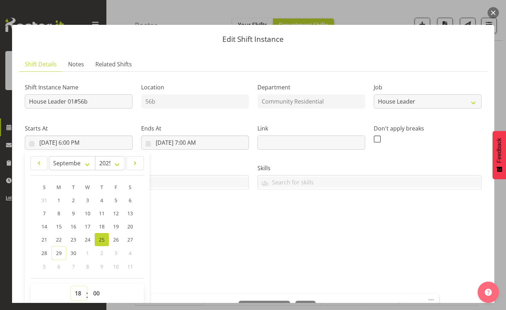
select select "17"
click at [71, 286] on select "00 01 02 03 04 05 06 07 08 09 10 11 12 13 14 15 16 17 18 19 20 21 22 23" at bounding box center [79, 293] width 16 height 14
type input "[DATE] 5:00 PM"
click at [201, 141] on input "[DATE] 7:00 AM" at bounding box center [195, 142] width 108 height 14
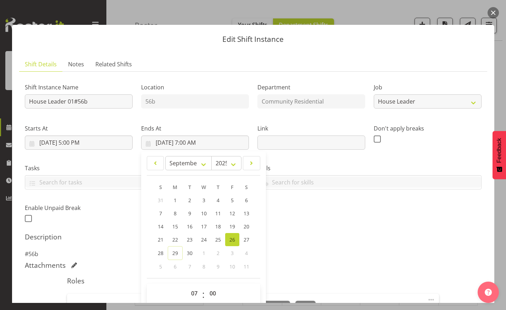
drag, startPoint x: 216, startPoint y: 236, endPoint x: 305, endPoint y: 249, distance: 89.9
click at [305, 249] on div "Description #56b" at bounding box center [253, 246] width 457 height 26
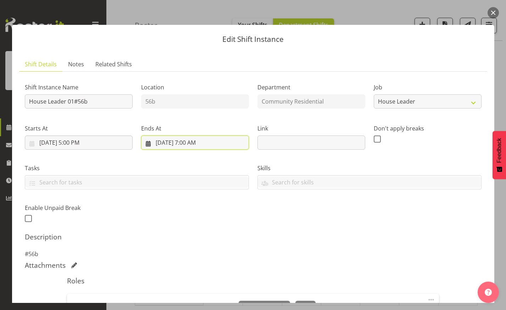
click at [191, 141] on input "[DATE] 7:00 AM" at bounding box center [195, 142] width 108 height 14
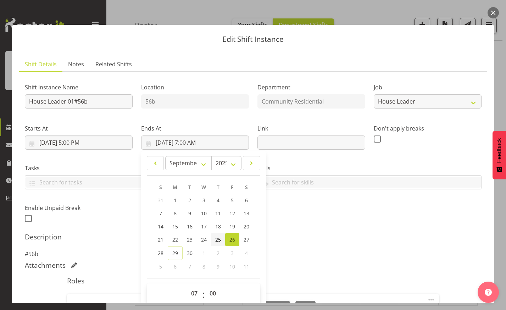
click at [216, 237] on span "25" at bounding box center [218, 239] width 6 height 7
type input "[DATE] 7:00 AM"
click at [203, 141] on input "[DATE] 7:00 AM" at bounding box center [195, 142] width 108 height 14
click at [195, 292] on select "00 01 02 03 04 05 06 07 08 09 10 11 12 13 14 15 16 17 18 19 20 21 22 23" at bounding box center [195, 293] width 16 height 14
select select "22"
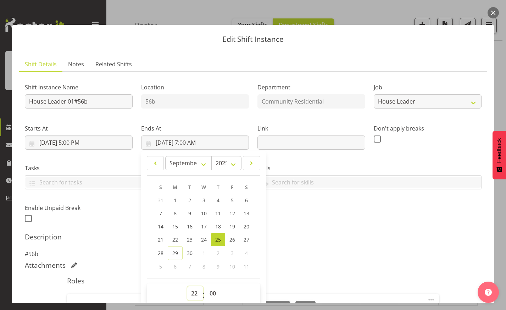
click at [187, 286] on select "00 01 02 03 04 05 06 07 08 09 10 11 12 13 14 15 16 17 18 19 20 21 22 23" at bounding box center [195, 293] width 16 height 14
type input "[DATE] 10:00 PM"
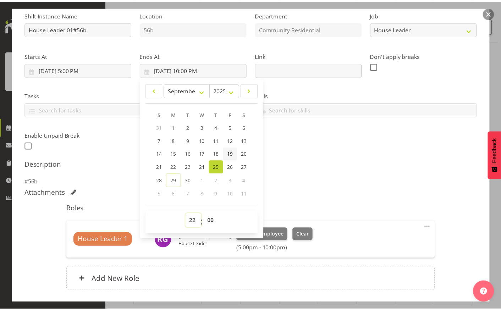
scroll to position [124, 0]
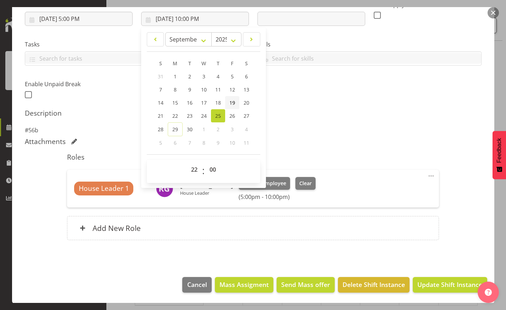
click at [230, 231] on div "Add New Role" at bounding box center [253, 228] width 372 height 24
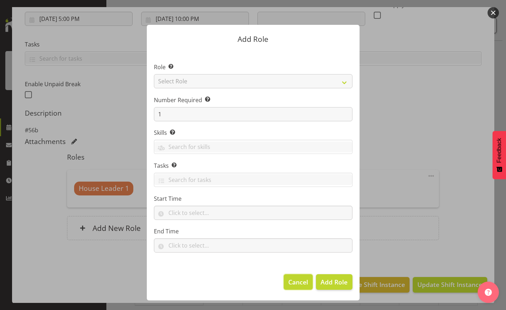
click at [301, 283] on span "Cancel" at bounding box center [298, 281] width 20 height 9
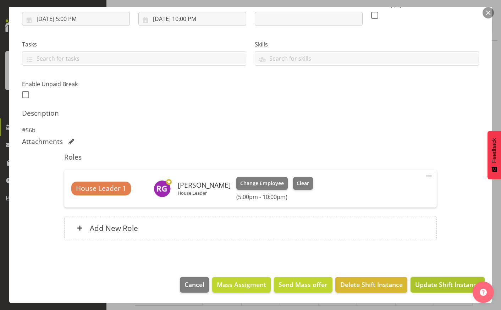
click at [436, 282] on span "Update Shift Instance" at bounding box center [447, 284] width 65 height 9
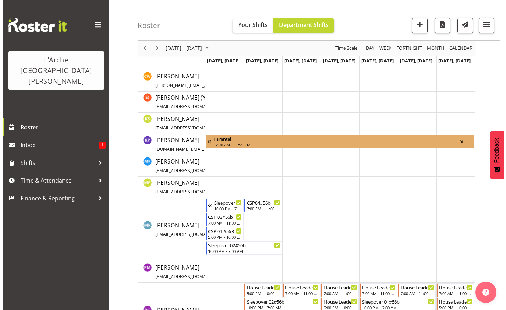
scroll to position [220, 0]
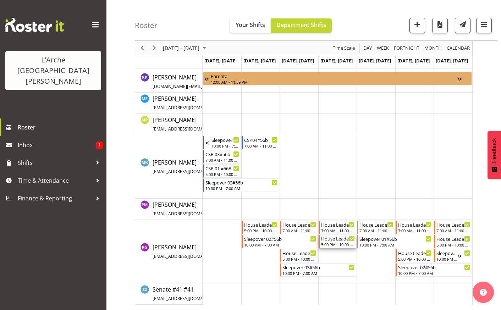
click at [336, 241] on div "House Leader 01#56b" at bounding box center [338, 238] width 34 height 7
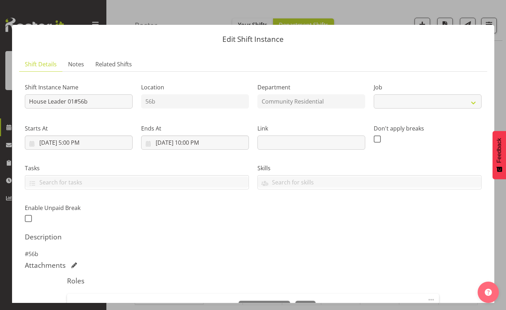
select select "1"
click at [493, 9] on button "button" at bounding box center [492, 12] width 11 height 11
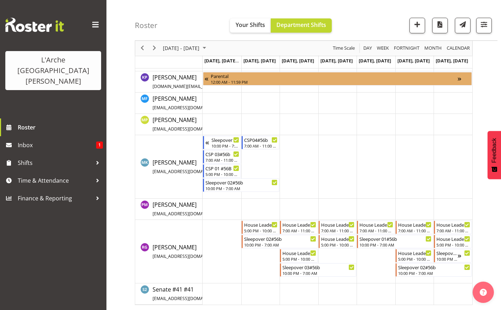
click at [332, 254] on td "Timeline Week of September 28, 2025" at bounding box center [337, 251] width 39 height 63
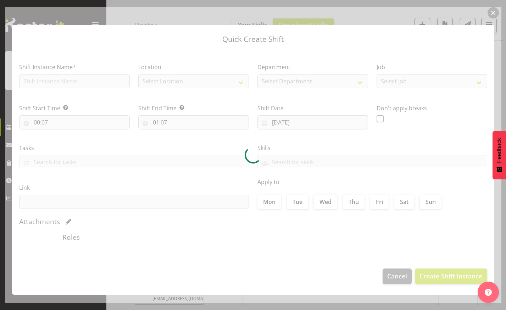
type input "[DATE]"
checkbox input "true"
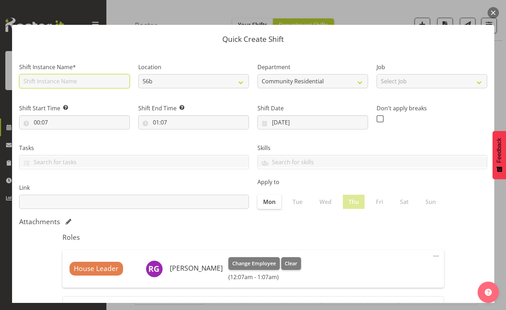
click at [120, 85] on input "text" at bounding box center [74, 81] width 111 height 14
type input "Sleepover 02#56b"
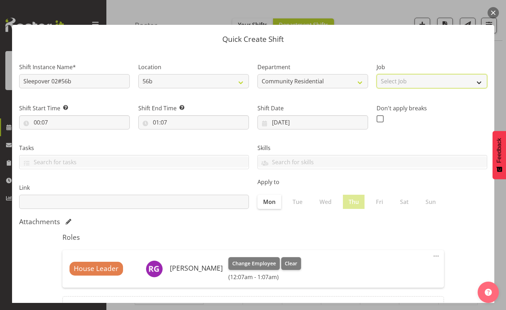
click at [473, 82] on select "Select Job Accounts Admin Art Coordinator Community Leader Community Support Pe…" at bounding box center [431, 81] width 111 height 14
select select "1"
click at [376, 74] on select "Select Job Accounts Admin Art Coordinator Community Leader Community Support Pe…" at bounding box center [431, 81] width 111 height 14
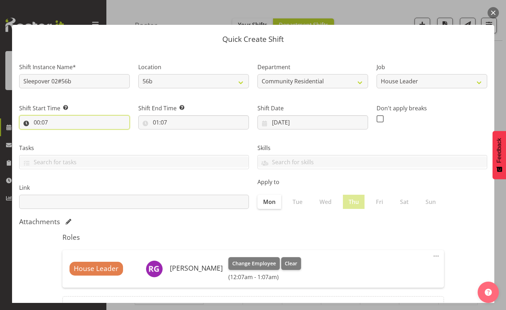
click at [53, 120] on input "00:07" at bounding box center [74, 122] width 111 height 14
click at [65, 138] on select "00 01 02 03 04 05 06 07 08 09 10 11 12 13 14 15 16 17 18 19 20 21 22 23" at bounding box center [68, 141] width 16 height 14
select select "22"
click at [60, 134] on select "00 01 02 03 04 05 06 07 08 09 10 11 12 13 14 15 16 17 18 19 20 21 22 23" at bounding box center [68, 141] width 16 height 14
type input "22:07"
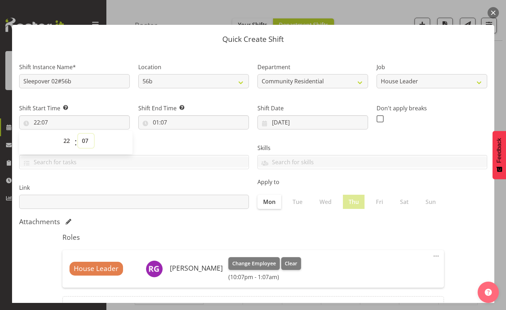
click at [85, 141] on select "00 01 02 03 04 05 06 07 08 09 10 11 12 13 14 15 16 17 18 19 20 21 22 23 24 25 2…" at bounding box center [86, 141] width 16 height 14
select select "0"
click at [78, 134] on select "00 01 02 03 04 05 06 07 08 09 10 11 12 13 14 15 16 17 18 19 20 21 22 23 24 25 2…" at bounding box center [86, 141] width 16 height 14
type input "22:00"
click at [156, 121] on input "01:07" at bounding box center [193, 122] width 111 height 14
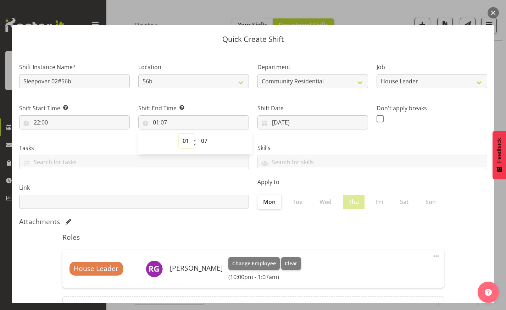
click at [180, 138] on select "00 01 02 03 04 05 06 07 08 09 10 11 12 13 14 15 16 17 18 19 20 21 22 23" at bounding box center [187, 141] width 16 height 14
click at [160, 123] on input "01:07" at bounding box center [193, 122] width 111 height 14
click at [164, 122] on input "01:07" at bounding box center [193, 122] width 111 height 14
click at [201, 141] on select "00 01 02 03 04 05 06 07 08 09 10 11 12 13 14 15 16 17 18 19 20 21 22 23 24 25 2…" at bounding box center [205, 141] width 16 height 14
select select "0"
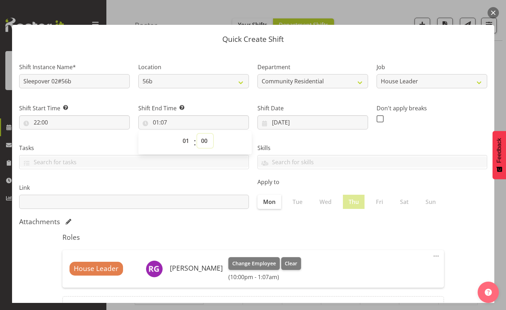
click at [197, 134] on select "00 01 02 03 04 05 06 07 08 09 10 11 12 13 14 15 16 17 18 19 20 21 22 23 24 25 2…" at bounding box center [205, 141] width 16 height 14
type input "01:00"
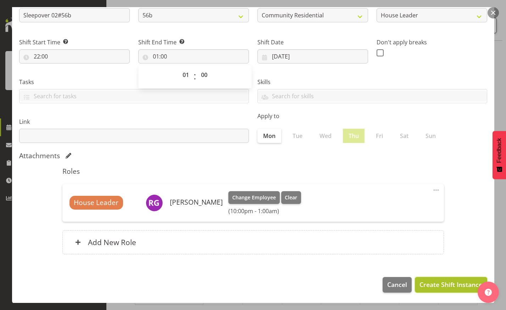
click at [444, 282] on span "Create Shift Instance" at bounding box center [450, 284] width 63 height 9
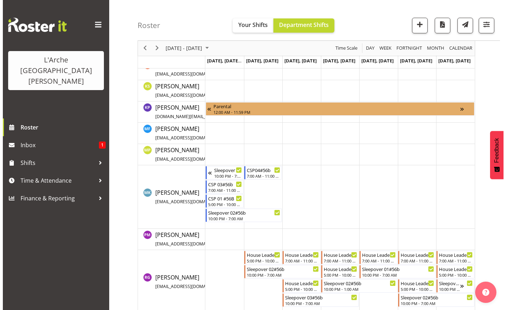
scroll to position [220, 0]
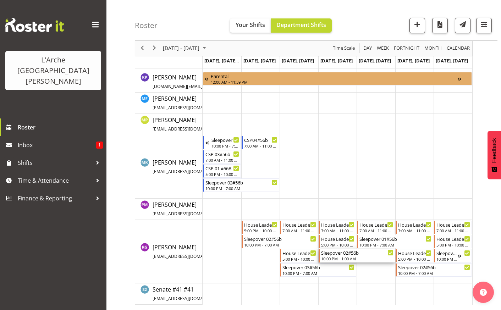
click at [341, 258] on div "10:00 PM - 1:00 AM" at bounding box center [357, 259] width 72 height 6
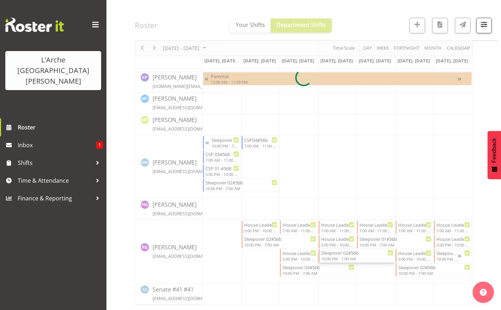
select select
select select "8"
select select "2025"
select select "1"
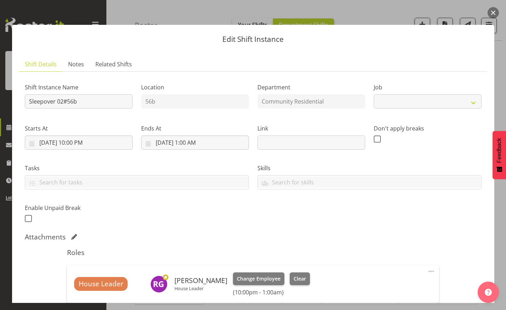
select select "1"
click at [202, 143] on input "[DATE] 1:00 AM" at bounding box center [195, 142] width 108 height 14
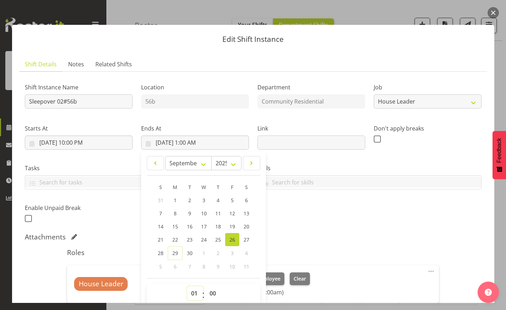
click at [192, 291] on select "00 01 02 03 04 05 06 07 08 09 10 11 12 13 14 15 16 17 18 19 20 21 22 23" at bounding box center [195, 293] width 16 height 14
select select "13"
click at [187, 286] on select "00 01 02 03 04 05 06 07 08 09 10 11 12 13 14 15 16 17 18 19 20 21 22 23" at bounding box center [195, 293] width 16 height 14
type input "[DATE] 1:00 PM"
click at [191, 289] on select "00 01 02 03 04 05 06 07 08 09 10 11 12 13 14 15 16 17 18 19 20 21 22 23" at bounding box center [195, 293] width 16 height 14
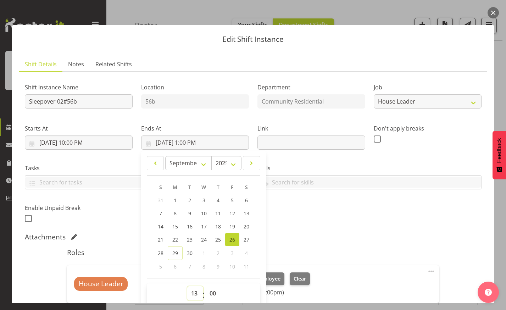
select select "7"
click at [187, 286] on select "00 01 02 03 04 05 06 07 08 09 10 11 12 13 14 15 16 17 18 19 20 21 22 23" at bounding box center [195, 293] width 16 height 14
type input "[DATE] 7:00 AM"
click at [393, 191] on div "Skills Senate Senate" at bounding box center [369, 174] width 233 height 40
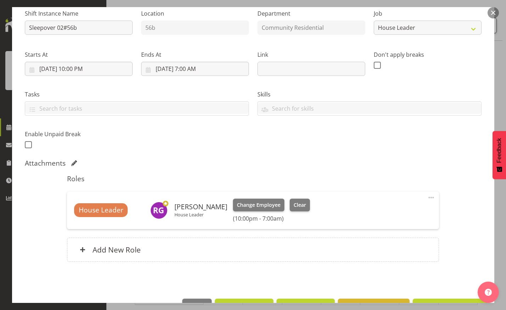
scroll to position [95, 0]
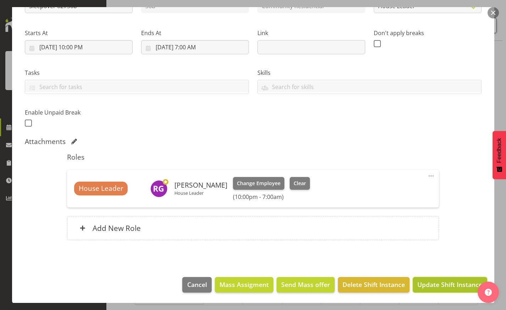
click at [444, 287] on span "Update Shift Instance" at bounding box center [449, 284] width 65 height 9
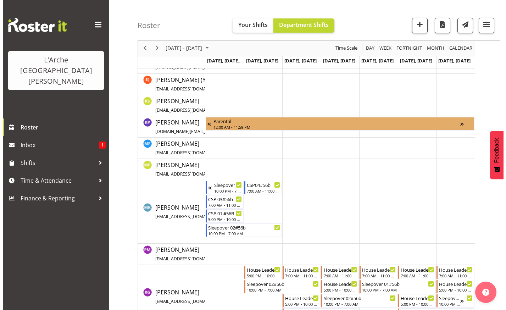
scroll to position [220, 0]
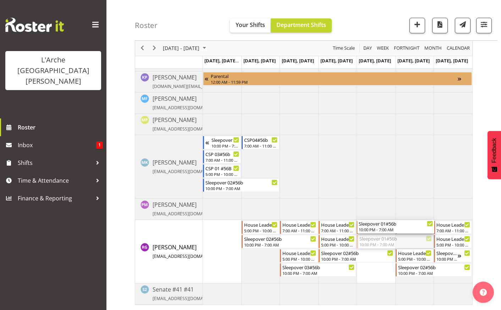
drag, startPoint x: 367, startPoint y: 239, endPoint x: 370, endPoint y: 271, distance: 32.1
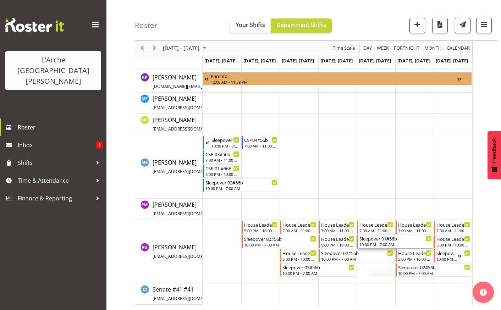
click at [382, 239] on div "Sleepover 01#56b" at bounding box center [395, 238] width 72 height 7
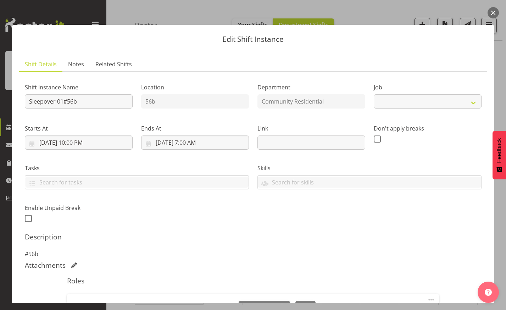
select select "1"
click at [79, 102] on input "Sleepover 01#56b" at bounding box center [79, 101] width 108 height 14
type input "S"
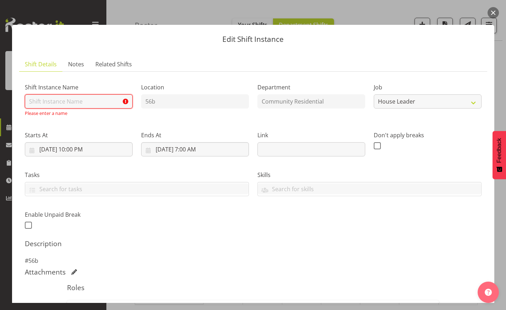
click at [79, 102] on input "text" at bounding box center [79, 101] width 108 height 14
type input "House Leader 01#56b"
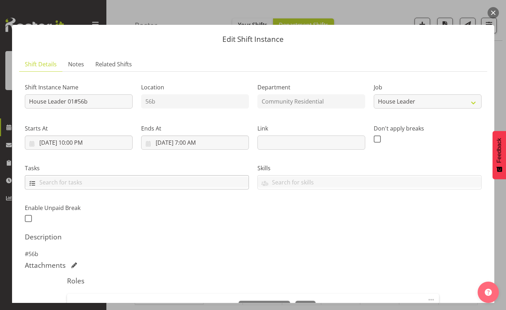
drag, startPoint x: 89, startPoint y: 132, endPoint x: 60, endPoint y: 185, distance: 61.6
click at [60, 185] on input "text" at bounding box center [136, 182] width 223 height 11
click at [92, 139] on input "[DATE] 10:00 PM" at bounding box center [79, 142] width 108 height 14
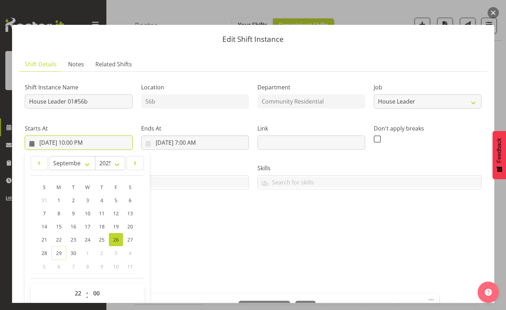
click at [77, 140] on input "[DATE] 10:00 PM" at bounding box center [79, 142] width 108 height 14
click at [76, 140] on input "[DATE] 10:00 PM" at bounding box center [79, 142] width 108 height 14
click at [79, 291] on select "00 01 02 03 04 05 06 07 08 09 10 11 12 13 14 15 16 17 18 19 20 21 22 23" at bounding box center [79, 293] width 16 height 14
select select "17"
click at [71, 286] on select "00 01 02 03 04 05 06 07 08 09 10 11 12 13 14 15 16 17 18 19 20 21 22 23" at bounding box center [79, 293] width 16 height 14
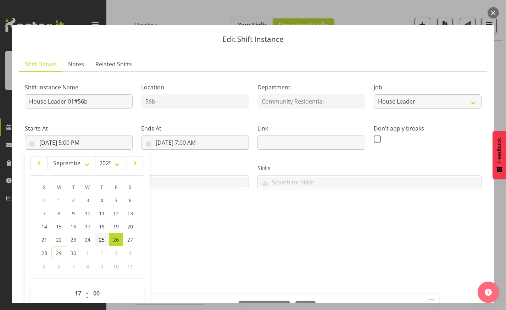
click at [100, 238] on span "25" at bounding box center [102, 239] width 6 height 7
type input "[DATE] 5:00 PM"
click at [189, 135] on input "[DATE] 7:00 AM" at bounding box center [195, 142] width 108 height 14
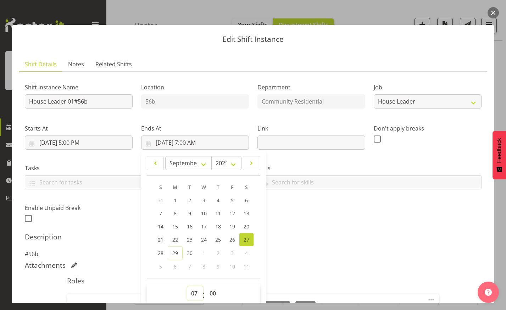
click at [190, 290] on select "00 01 02 03 04 05 06 07 08 09 10 11 12 13 14 15 16 17 18 19 20 21 22 23" at bounding box center [195, 293] width 16 height 14
select select "22"
click at [187, 286] on select "00 01 02 03 04 05 06 07 08 09 10 11 12 13 14 15 16 17 18 19 20 21 22 23" at bounding box center [195, 293] width 16 height 14
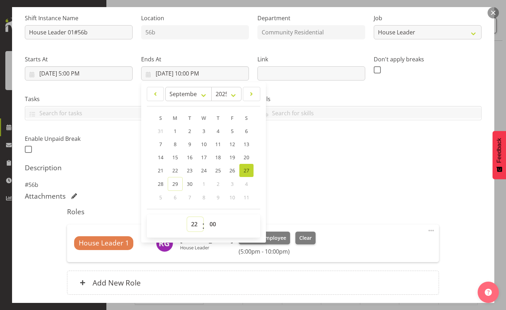
scroll to position [70, 0]
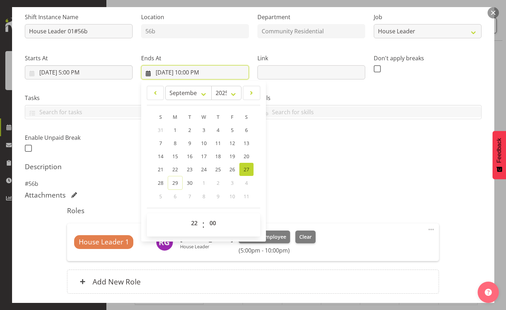
click at [163, 69] on input "[DATE] 10:00 PM" at bounding box center [195, 72] width 108 height 14
drag, startPoint x: 217, startPoint y: 168, endPoint x: 372, endPoint y: 153, distance: 155.2
click at [372, 153] on div "Shift Instance Name House Leader 01#56b Location 56b Department Community Resid…" at bounding box center [253, 80] width 465 height 155
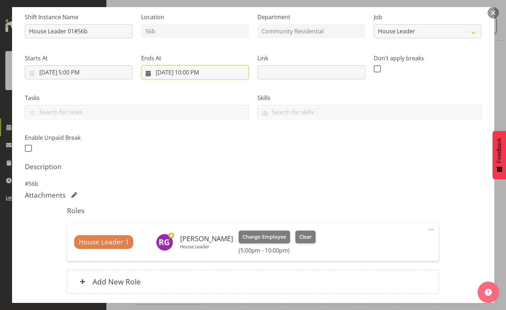
click at [174, 69] on input "[DATE] 10:00 PM" at bounding box center [195, 72] width 108 height 14
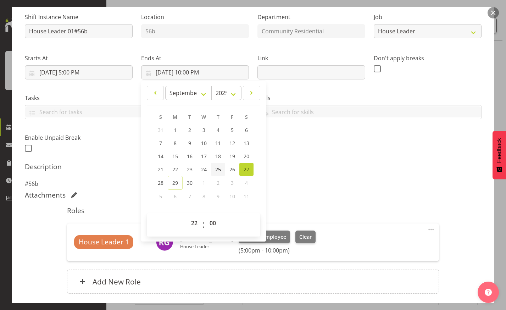
click at [216, 166] on span "25" at bounding box center [218, 169] width 6 height 7
type input "[DATE] 10:00 PM"
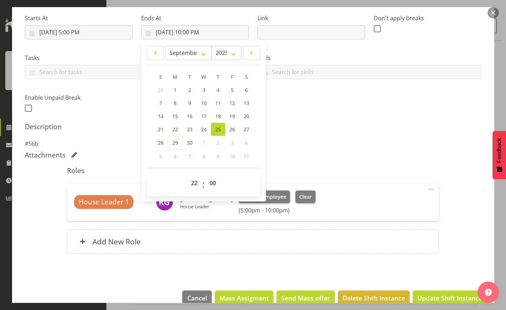
scroll to position [124, 0]
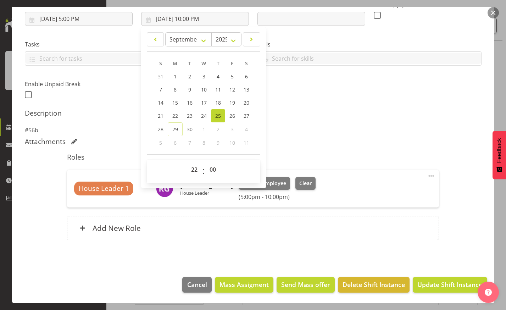
click at [426, 261] on section "Shift Details Notes Related Shifts Shift Instance Name House Leader 01#56b Loca…" at bounding box center [253, 97] width 482 height 343
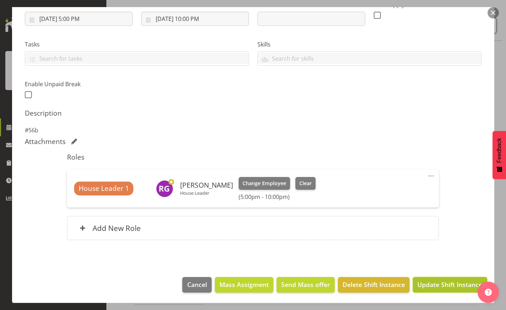
click at [435, 284] on span "Update Shift Instance" at bounding box center [449, 284] width 65 height 9
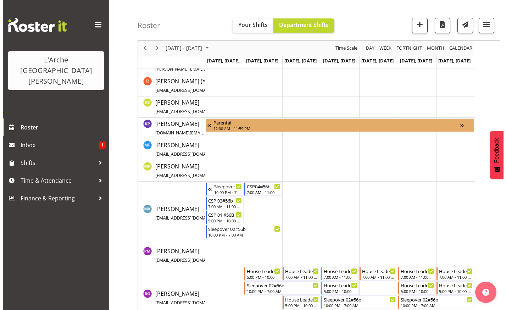
scroll to position [220, 0]
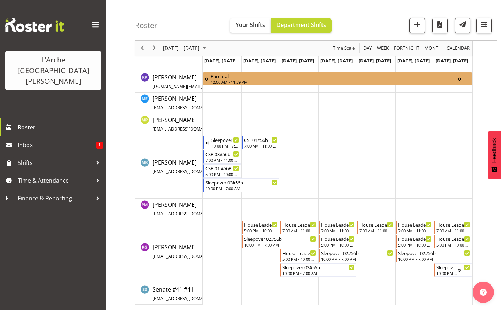
click at [371, 235] on td "Timeline Week of September 28, 2025" at bounding box center [375, 251] width 39 height 63
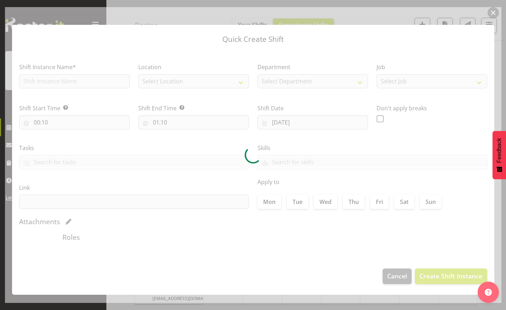
type input "[DATE]"
checkbox input "true"
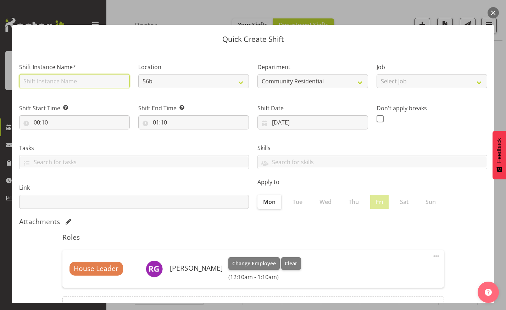
click at [109, 85] on input "text" at bounding box center [74, 81] width 111 height 14
type input "House Leader 01#56b"
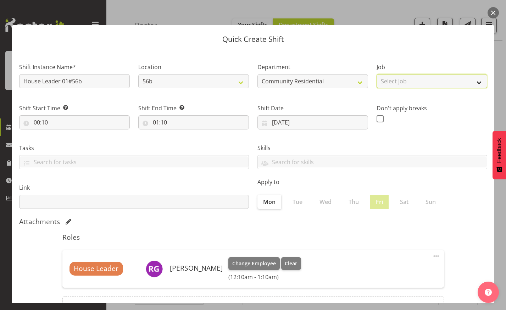
click at [428, 78] on select "Select Job Accounts Admin Art Coordinator Community Leader Community Support Pe…" at bounding box center [431, 81] width 111 height 14
select select "1"
click at [376, 74] on select "Select Job Accounts Admin Art Coordinator Community Leader Community Support Pe…" at bounding box center [431, 81] width 111 height 14
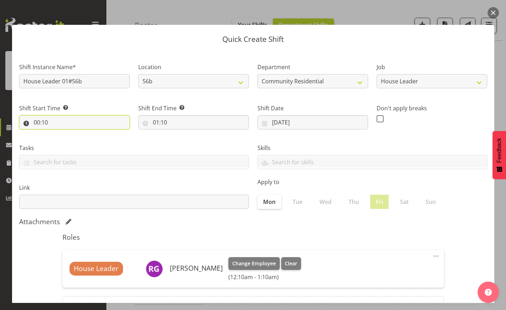
click at [49, 121] on input "00:10" at bounding box center [74, 122] width 111 height 14
click at [67, 144] on select "00 01 02 03 04 05 06 07 08 09 10 11 12 13 14 15 16 17 18 19 20 21 22 23" at bounding box center [68, 141] width 16 height 14
select select "17"
click at [60, 134] on select "00 01 02 03 04 05 06 07 08 09 10 11 12 13 14 15 16 17 18 19 20 21 22 23" at bounding box center [68, 141] width 16 height 14
type input "17:10"
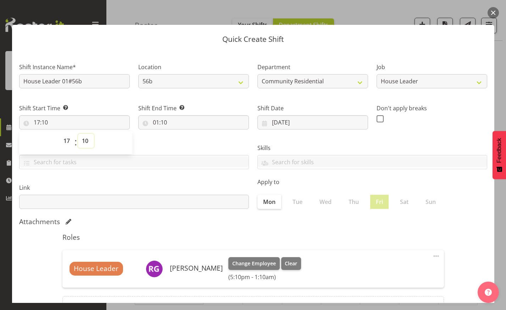
click at [83, 142] on select "00 01 02 03 04 05 06 07 08 09 10 11 12 13 14 15 16 17 18 19 20 21 22 23 24 25 2…" at bounding box center [86, 141] width 16 height 14
select select "0"
click at [78, 134] on select "00 01 02 03 04 05 06 07 08 09 10 11 12 13 14 15 16 17 18 19 20 21 22 23 24 25 2…" at bounding box center [86, 141] width 16 height 14
type input "17:00"
click at [493, 11] on button "button" at bounding box center [492, 12] width 11 height 11
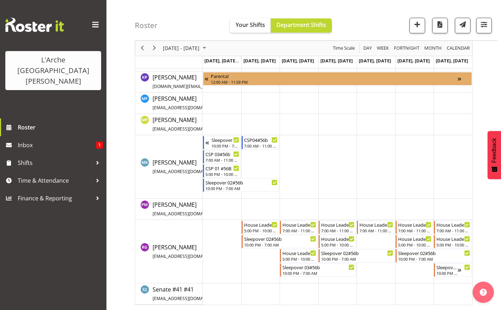
click at [378, 290] on td "Timeline Week of September 28, 2025" at bounding box center [375, 293] width 39 height 21
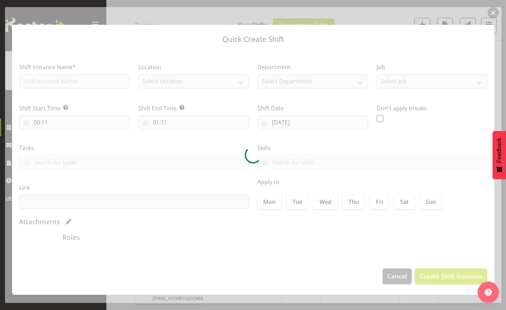
type input "[DATE]"
checkbox input "true"
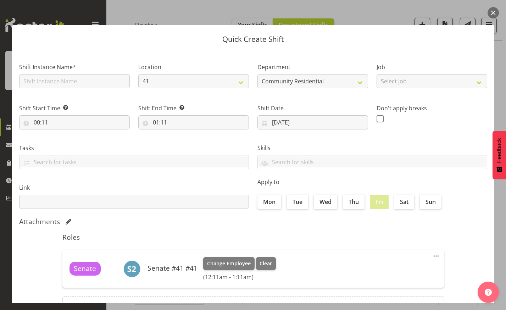
click at [495, 13] on button "button" at bounding box center [492, 12] width 11 height 11
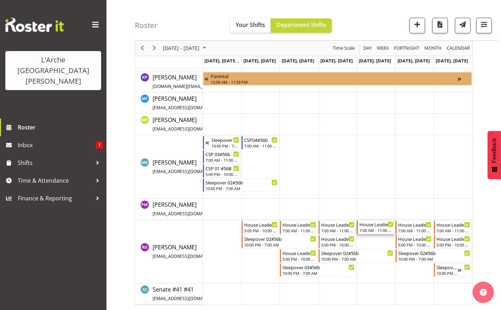
click at [373, 228] on div "7:00 AM - 11:00 AM" at bounding box center [376, 230] width 34 height 6
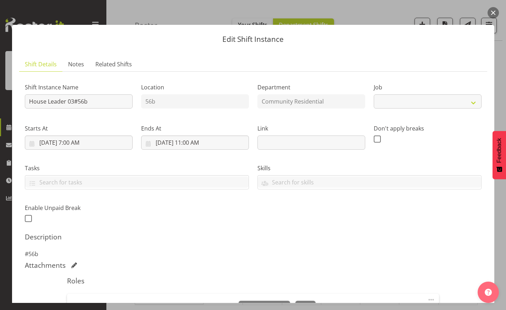
select select "1"
click at [197, 142] on input "[DATE] 11:00 AM" at bounding box center [195, 142] width 108 height 14
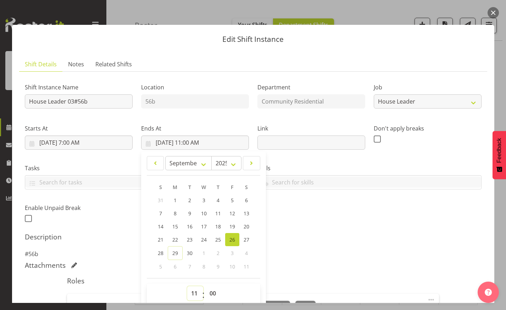
click at [192, 292] on select "00 01 02 03 04 05 06 07 08 09 10 11 12 13 14 15 16 17 18 19 20 21 22 23" at bounding box center [195, 293] width 16 height 14
select select "12"
click at [187, 286] on select "00 01 02 03 04 05 06 07 08 09 10 11 12 13 14 15 16 17 18 19 20 21 22 23" at bounding box center [195, 293] width 16 height 14
type input "[DATE] 12:00 PM"
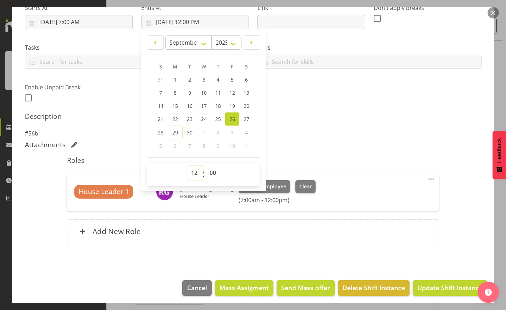
scroll to position [124, 0]
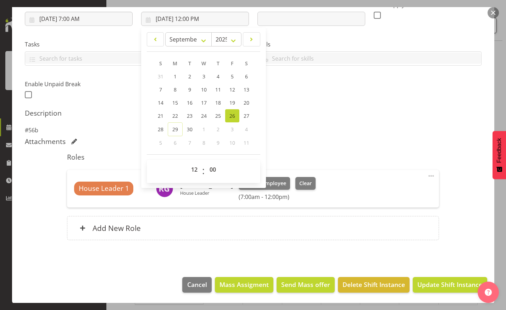
click at [410, 261] on section "Shift Details Notes Related Shifts Shift Instance Name House Leader 03#56b Loca…" at bounding box center [253, 97] width 482 height 343
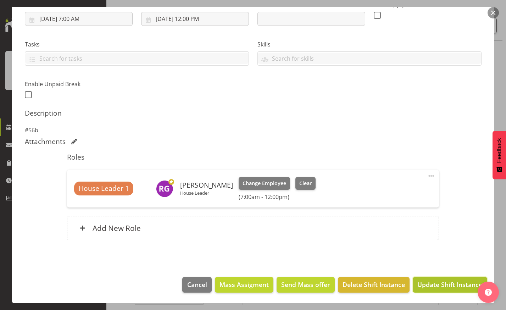
click at [441, 281] on span "Update Shift Instance" at bounding box center [449, 284] width 65 height 9
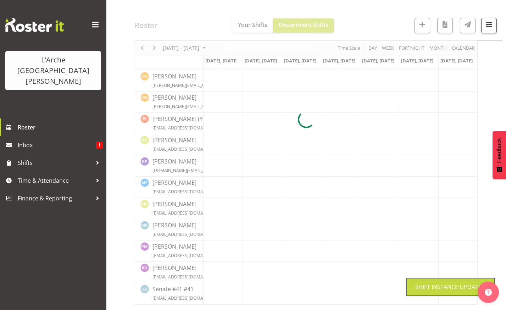
scroll to position [135, 0]
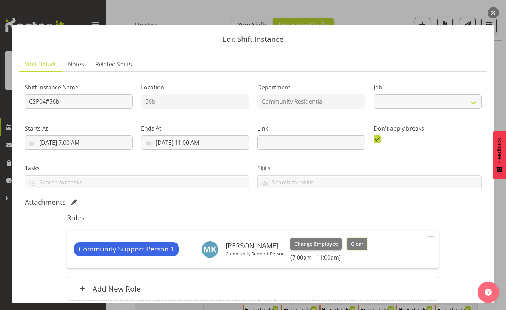
select select "2"
click at [347, 250] on button "Clear" at bounding box center [357, 243] width 20 height 13
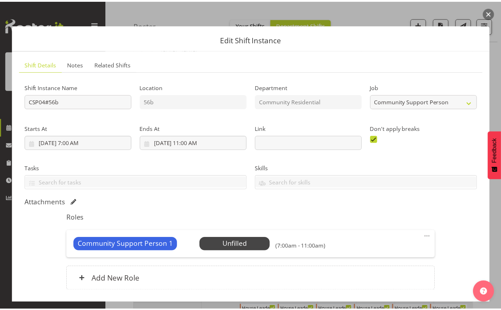
scroll to position [0, 0]
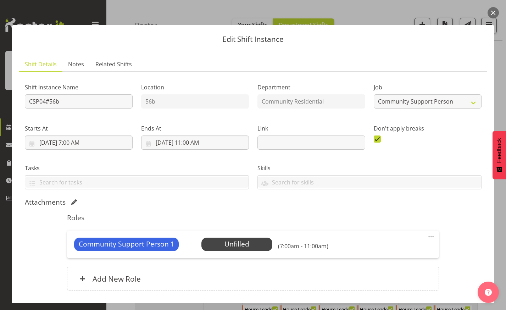
click at [494, 12] on button "button" at bounding box center [492, 12] width 11 height 11
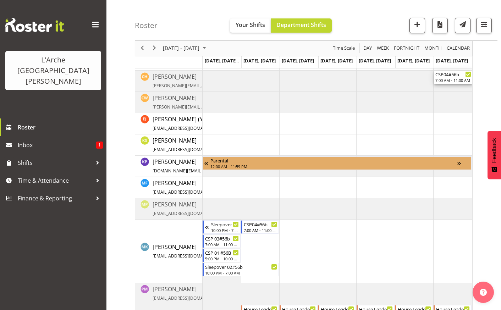
click at [483, 107] on div "[DATE] - [DATE] [DATE] Day Week Fortnight Month calendar Month Agenda Time Scal…" at bounding box center [318, 162] width 366 height 465
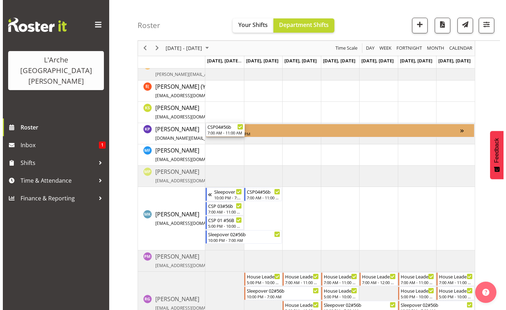
scroll to position [220, 0]
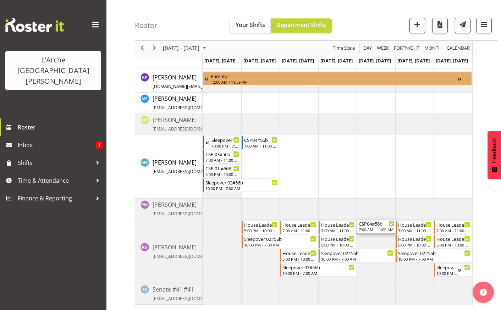
click at [377, 234] on td "Timeline Week of September 28, 2025" at bounding box center [375, 251] width 39 height 63
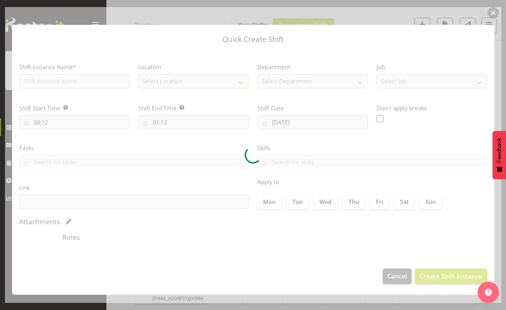
type input "[DATE]"
checkbox input "true"
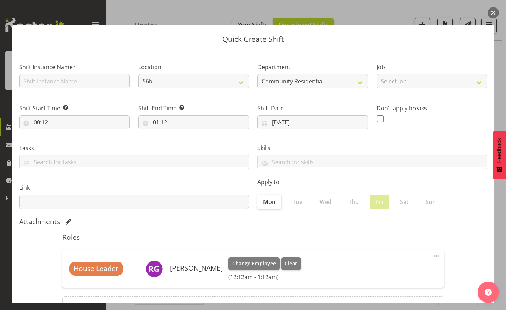
click at [494, 11] on button "button" at bounding box center [492, 12] width 11 height 11
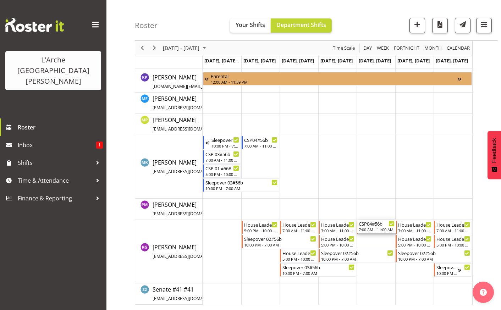
click at [384, 230] on div "7:00 AM - 11:00 AM" at bounding box center [376, 230] width 36 height 6
click at [363, 228] on div "7:00 AM - 11:00 AM" at bounding box center [376, 230] width 36 height 6
click at [392, 228] on div "7:00 AM - 11:00 AM" at bounding box center [376, 230] width 36 height 6
click at [375, 272] on td "Timeline Week of September 28, 2025" at bounding box center [375, 251] width 39 height 63
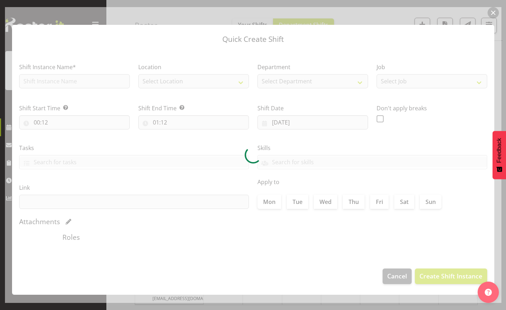
type input "[DATE]"
checkbox input "true"
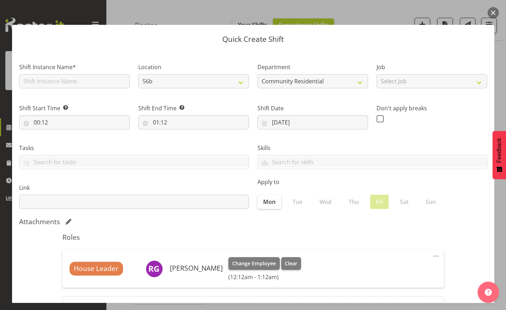
click at [492, 11] on button "button" at bounding box center [492, 12] width 11 height 11
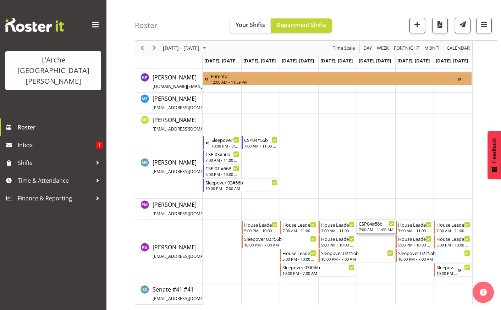
click at [392, 225] on icon "Timeline Week of September 28, 2025" at bounding box center [391, 224] width 4 height 4
click at [378, 231] on div "7:00 AM - 11:00 AM" at bounding box center [376, 230] width 36 height 6
click at [322, 234] on td "Timeline Week of September 28, 2025" at bounding box center [337, 251] width 39 height 63
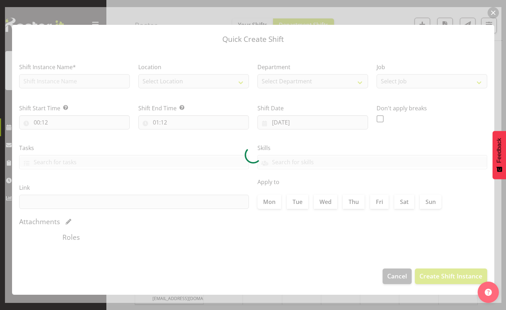
type input "[DATE]"
checkbox input "true"
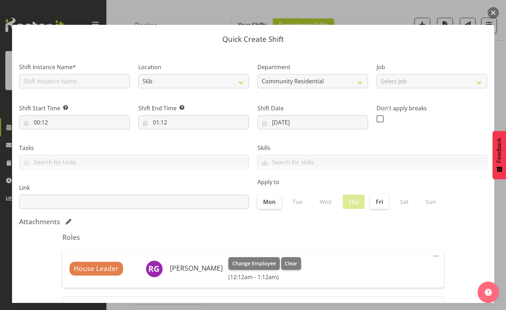
click at [494, 10] on button "button" at bounding box center [492, 12] width 11 height 11
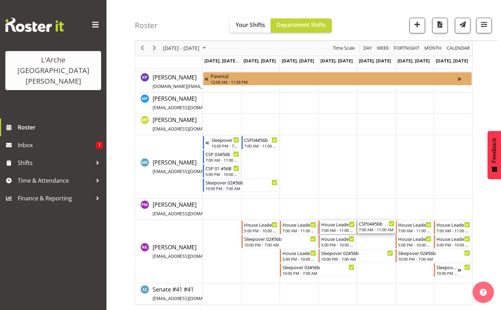
click at [342, 229] on div "7:00 AM - 11:00 AM" at bounding box center [338, 230] width 34 height 6
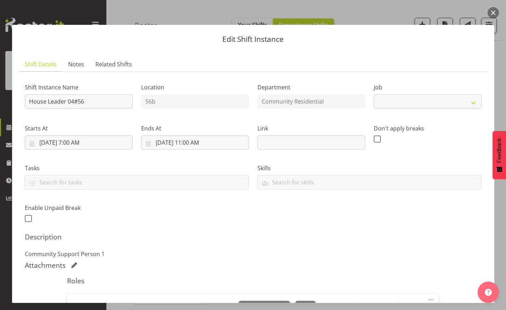
click at [342, 229] on div "Shift Instance Name House Leader 04#56 Location 56b Department Community Reside…" at bounding box center [253, 224] width 457 height 295
select select "1"
click at [199, 140] on input "[DATE] 11:00 AM" at bounding box center [195, 142] width 108 height 14
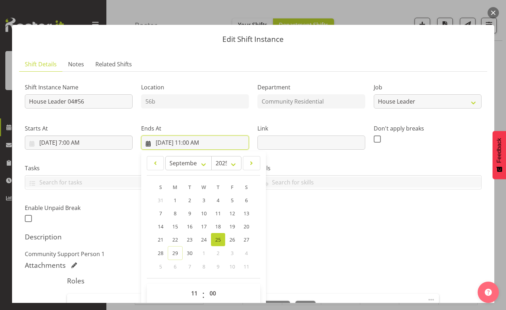
click at [190, 144] on input "[DATE] 11:00 AM" at bounding box center [195, 142] width 108 height 14
click at [192, 141] on input "[DATE] 11:00 AM" at bounding box center [195, 142] width 108 height 14
click at [192, 292] on select "00 01 02 03 04 05 06 07 08 09 10 11 12 13 14 15 16 17 18 19 20 21 22 23" at bounding box center [195, 293] width 16 height 14
select select "9"
click at [187, 286] on select "00 01 02 03 04 05 06 07 08 09 10 11 12 13 14 15 16 17 18 19 20 21 22 23" at bounding box center [195, 293] width 16 height 14
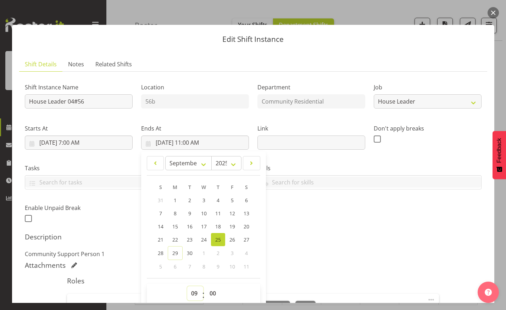
type input "[DATE] 9:00 AM"
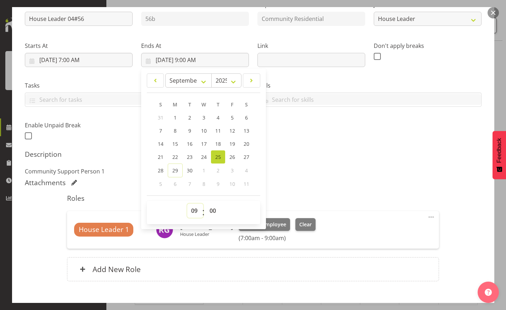
scroll to position [124, 0]
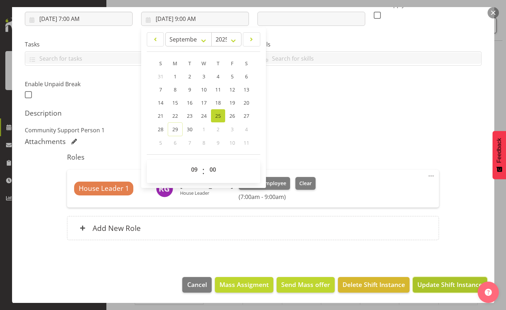
click at [436, 283] on span "Update Shift Instance" at bounding box center [449, 284] width 65 height 9
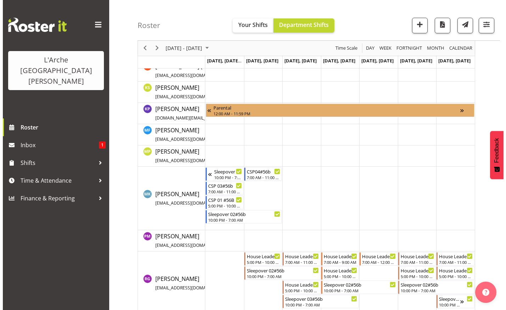
scroll to position [220, 0]
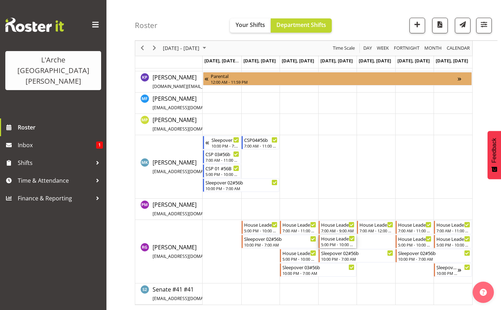
click at [336, 243] on div "5:00 PM - 10:00 PM" at bounding box center [338, 244] width 34 height 6
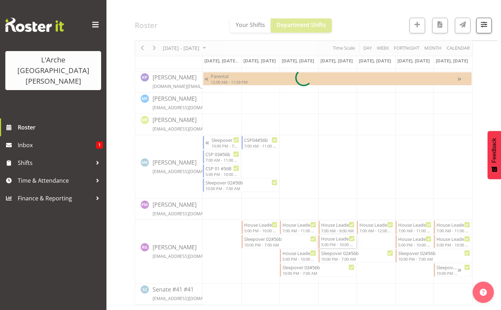
select select
select select "8"
select select "2025"
select select "17"
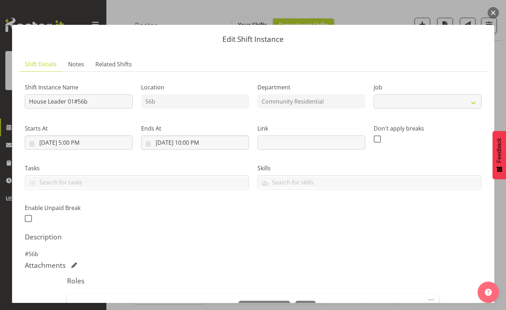
select select "1"
click at [80, 140] on input "[DATE] 5:00 PM" at bounding box center [79, 142] width 108 height 14
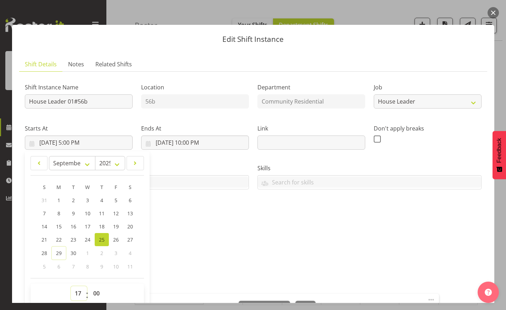
click at [77, 292] on select "00 01 02 03 04 05 06 07 08 09 10 11 12 13 14 15 16 17 18 19 20 21 22 23" at bounding box center [79, 293] width 16 height 14
select select "15"
click at [71, 286] on select "00 01 02 03 04 05 06 07 08 09 10 11 12 13 14 15 16 17 18 19 20 21 22 23" at bounding box center [79, 293] width 16 height 14
type input "[DATE] 3:00 PM"
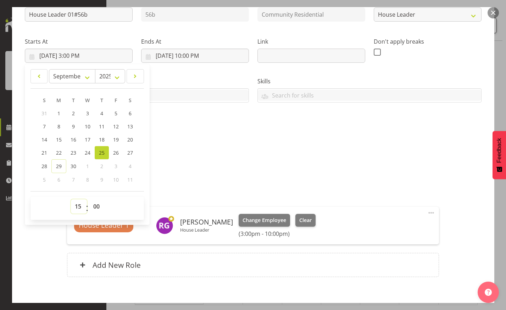
scroll to position [124, 0]
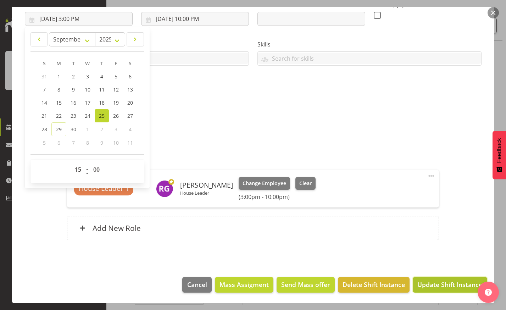
click at [430, 283] on span "Update Shift Instance" at bounding box center [449, 284] width 65 height 9
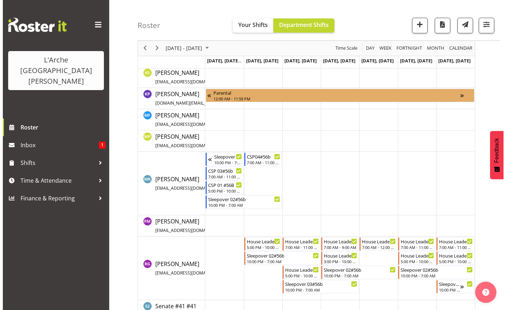
scroll to position [220, 0]
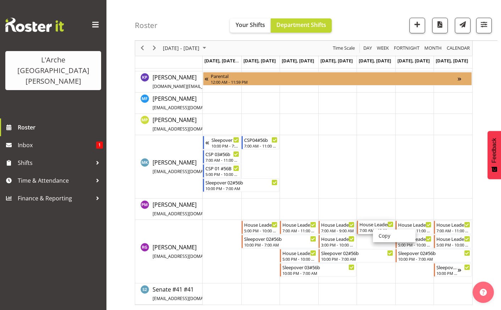
click at [365, 225] on div "House Leader 03#56b" at bounding box center [376, 223] width 34 height 7
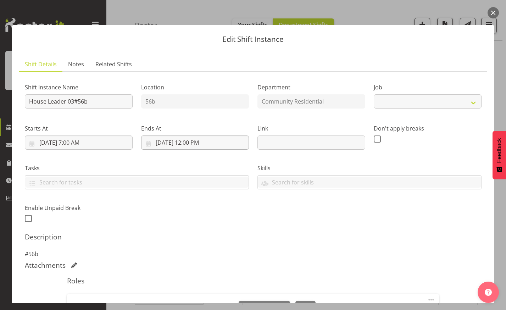
select select "1"
click at [196, 141] on input "[DATE] 12:00 PM" at bounding box center [195, 142] width 108 height 14
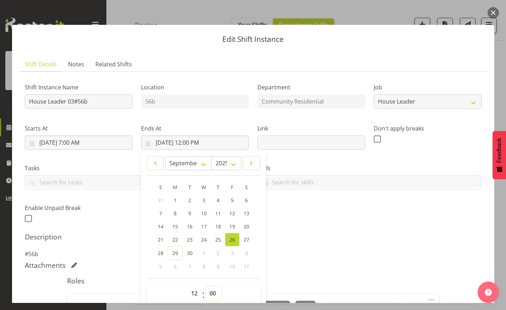
click at [210, 292] on select "00 01 02 03 04 05 06 07 08 09 10 11 12 13 14 15 16 17 18 19 20 21 22 23 24 25 2…" at bounding box center [214, 293] width 16 height 14
select select "30"
click at [206, 286] on select "00 01 02 03 04 05 06 07 08 09 10 11 12 13 14 15 16 17 18 19 20 21 22 23 24 25 2…" at bounding box center [214, 293] width 16 height 14
type input "[DATE] 12:30 PM"
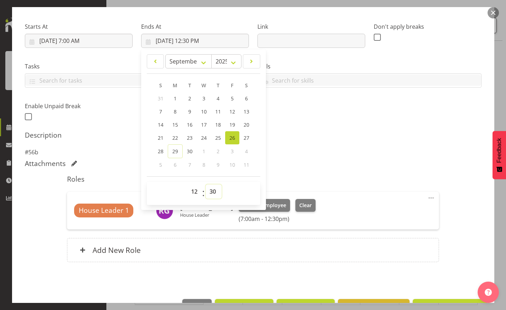
scroll to position [124, 0]
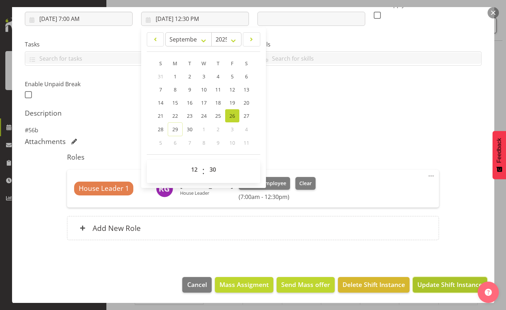
click at [426, 286] on span "Update Shift Instance" at bounding box center [449, 284] width 65 height 9
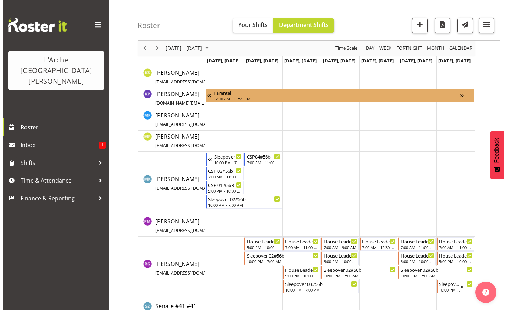
scroll to position [220, 0]
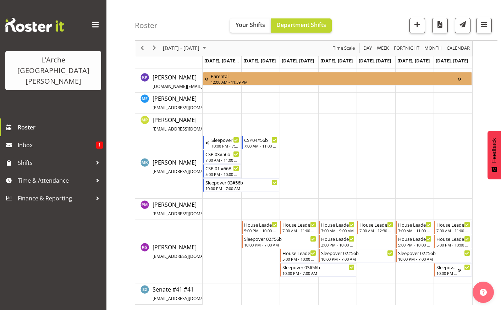
click at [371, 273] on td "Timeline Week of September 28, 2025" at bounding box center [375, 251] width 39 height 63
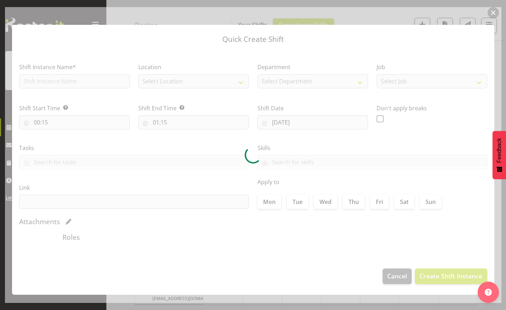
type input "[DATE]"
checkbox input "true"
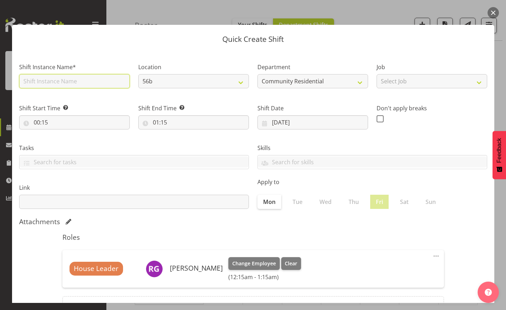
click at [77, 83] on input "text" at bounding box center [74, 81] width 111 height 14
type input "House Leader 03#56b"
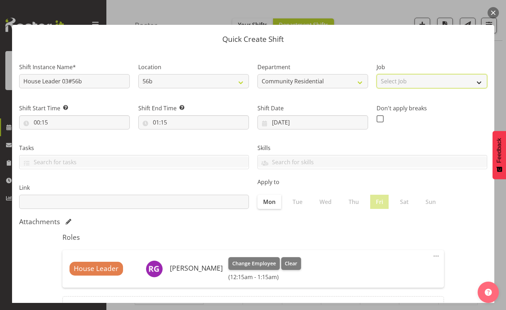
click at [472, 79] on select "Select Job Accounts Admin Art Coordinator Community Leader Community Support Pe…" at bounding box center [431, 81] width 111 height 14
select select "1"
click at [376, 74] on select "Select Job Accounts Admin Art Coordinator Community Leader Community Support Pe…" at bounding box center [431, 81] width 111 height 14
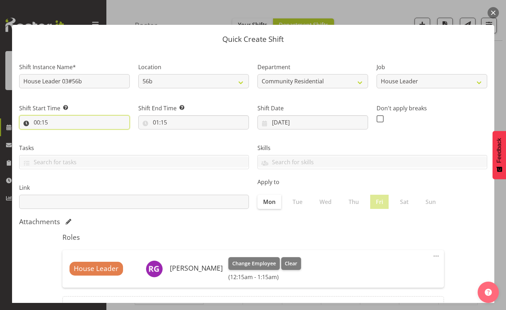
click at [49, 123] on input "00:15" at bounding box center [74, 122] width 111 height 14
click at [32, 119] on input "00:15" at bounding box center [74, 122] width 111 height 14
click at [43, 120] on input "00:15" at bounding box center [74, 122] width 111 height 14
click at [66, 138] on select "00 01 02 03 04 05 06 07 08 09 10 11 12 13 14 15 16 17 18 19 20 21 22 23" at bounding box center [68, 141] width 16 height 14
select select "17"
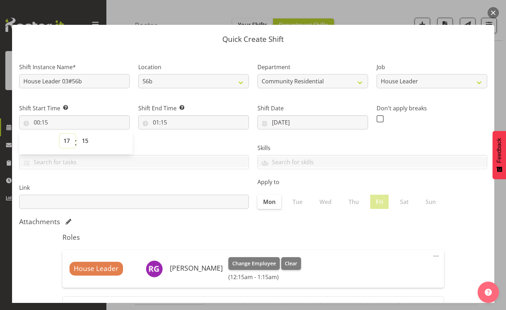
click at [60, 134] on select "00 01 02 03 04 05 06 07 08 09 10 11 12 13 14 15 16 17 18 19 20 21 22 23" at bounding box center [68, 141] width 16 height 14
type input "17:15"
click at [86, 144] on select "00 01 02 03 04 05 06 07 08 09 10 11 12 13 14 15 16 17 18 19 20 21 22 23 24 25 2…" at bounding box center [86, 141] width 16 height 14
select select "0"
click at [78, 134] on select "00 01 02 03 04 05 06 07 08 09 10 11 12 13 14 15 16 17 18 19 20 21 22 23 24 25 2…" at bounding box center [86, 141] width 16 height 14
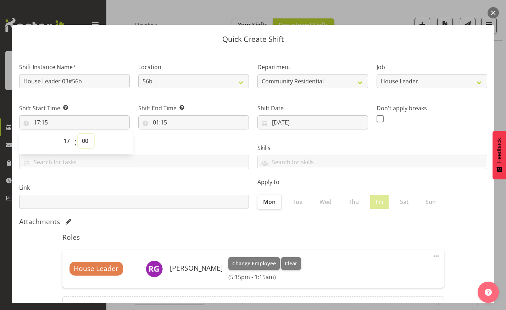
type input "17:00"
click at [172, 117] on input "01:15" at bounding box center [193, 122] width 111 height 14
click at [180, 139] on select "00 01 02 03 04 05 06 07 08 09 10 11 12 13 14 15 16 17 18 19 20 21 22 23" at bounding box center [187, 141] width 16 height 14
select select "22"
click at [179, 134] on select "00 01 02 03 04 05 06 07 08 09 10 11 12 13 14 15 16 17 18 19 20 21 22 23" at bounding box center [187, 141] width 16 height 14
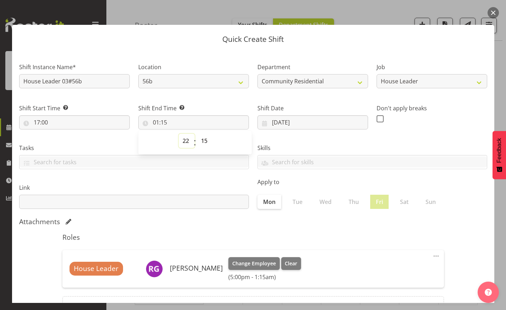
type input "22:15"
click at [199, 142] on select "00 01 02 03 04 05 06 07 08 09 10 11 12 13 14 15 16 17 18 19 20 21 22 23 24 25 2…" at bounding box center [205, 141] width 16 height 14
select select "0"
click at [197, 134] on select "00 01 02 03 04 05 06 07 08 09 10 11 12 13 14 15 16 17 18 19 20 21 22 23 24 25 2…" at bounding box center [205, 141] width 16 height 14
type input "22:00"
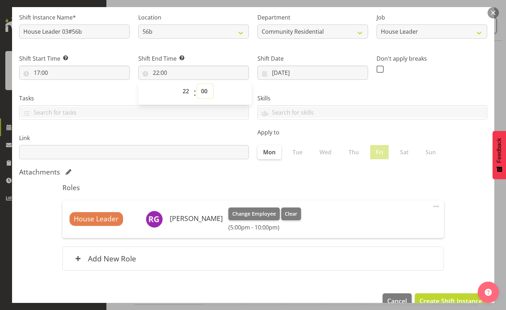
scroll to position [66, 0]
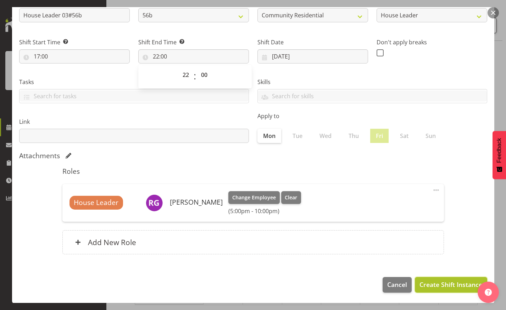
click at [446, 285] on span "Create Shift Instance" at bounding box center [450, 284] width 63 height 9
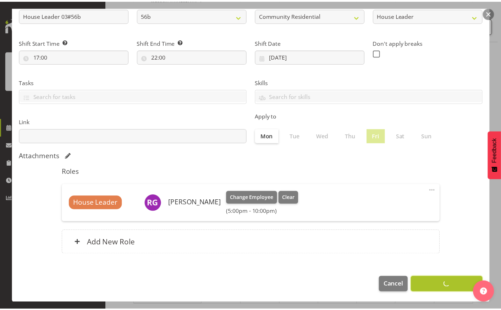
scroll to position [135, 0]
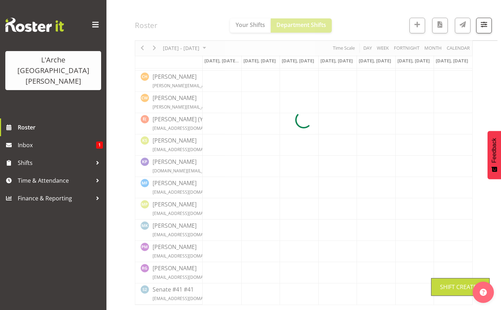
click at [446, 285] on div "Shift Created" at bounding box center [460, 287] width 41 height 9
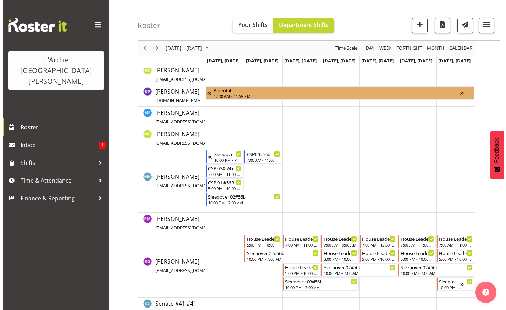
scroll to position [220, 0]
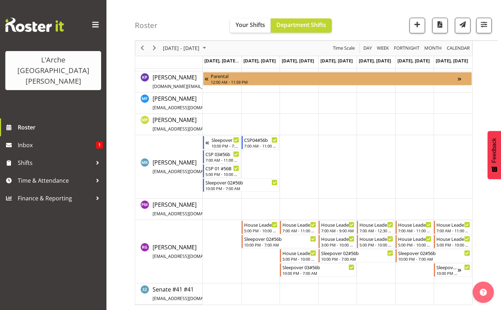
click at [372, 272] on td "Timeline Week of September 28, 2025" at bounding box center [375, 251] width 39 height 63
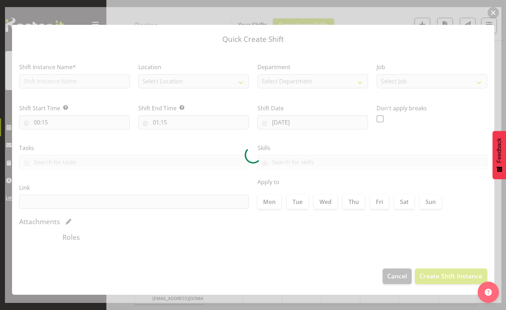
type input "[DATE]"
checkbox input "true"
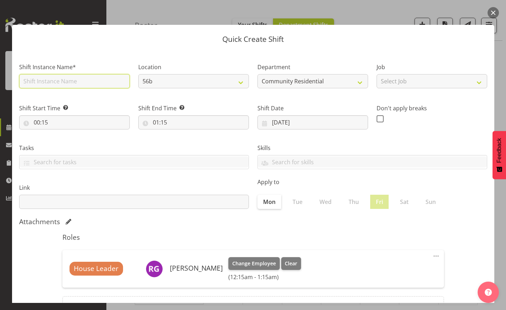
click at [90, 81] on input "text" at bounding box center [74, 81] width 111 height 14
click at [38, 81] on input "text" at bounding box center [74, 81] width 111 height 14
type input "Sleepover 01#56b"
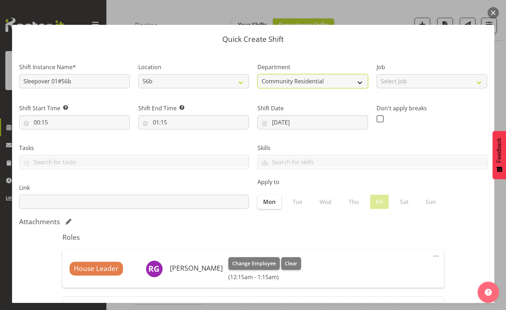
click at [339, 86] on select "Community Residential" at bounding box center [312, 81] width 111 height 14
drag, startPoint x: 451, startPoint y: 77, endPoint x: 453, endPoint y: 45, distance: 32.3
click at [453, 45] on header "Quick Create Shift" at bounding box center [253, 37] width 482 height 25
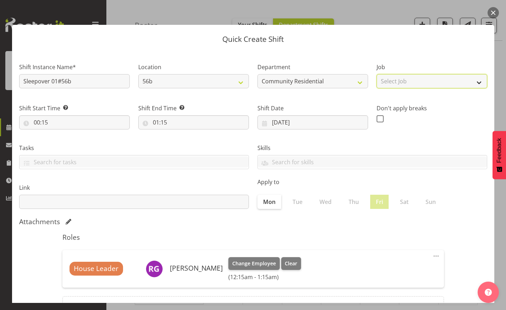
click at [432, 82] on select "Select Job Accounts Admin Art Coordinator Community Leader Community Support Pe…" at bounding box center [431, 81] width 111 height 14
select select "1"
click at [376, 74] on select "Select Job Accounts Admin Art Coordinator Community Leader Community Support Pe…" at bounding box center [431, 81] width 111 height 14
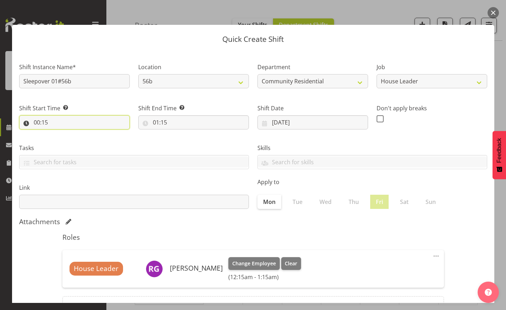
click at [33, 121] on input "00:15" at bounding box center [74, 122] width 111 height 14
click at [66, 139] on select "00 01 02 03 04 05 06 07 08 09 10 11 12 13 14 15 16 17 18 19 20 21 22 23" at bounding box center [68, 141] width 16 height 14
select select "22"
click at [60, 134] on select "00 01 02 03 04 05 06 07 08 09 10 11 12 13 14 15 16 17 18 19 20 21 22 23" at bounding box center [68, 141] width 16 height 14
type input "22:15"
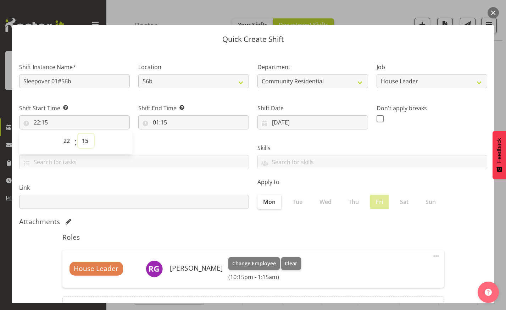
click at [86, 137] on select "00 01 02 03 04 05 06 07 08 09 10 11 12 13 14 15 16 17 18 19 20 21 22 23 24 25 2…" at bounding box center [86, 141] width 16 height 14
select select "0"
click at [78, 134] on select "00 01 02 03 04 05 06 07 08 09 10 11 12 13 14 15 16 17 18 19 20 21 22 23 24 25 2…" at bounding box center [86, 141] width 16 height 14
type input "22:00"
click at [160, 119] on input "01:15" at bounding box center [193, 122] width 111 height 14
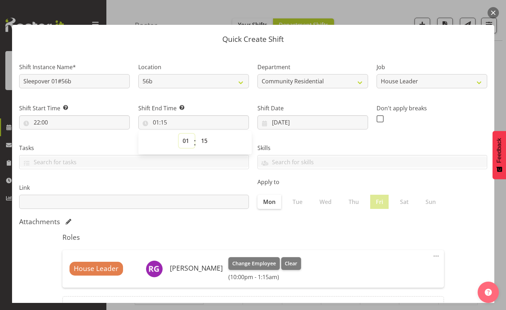
click at [184, 140] on select "00 01 02 03 04 05 06 07 08 09 10 11 12 13 14 15 16 17 18 19 20 21 22 23" at bounding box center [187, 141] width 16 height 14
select select "7"
click at [179, 134] on select "00 01 02 03 04 05 06 07 08 09 10 11 12 13 14 15 16 17 18 19 20 21 22 23" at bounding box center [187, 141] width 16 height 14
type input "07:15"
click at [202, 141] on select "00 01 02 03 04 05 06 07 08 09 10 11 12 13 14 15 16 17 18 19 20 21 22 23 24 25 2…" at bounding box center [205, 141] width 16 height 14
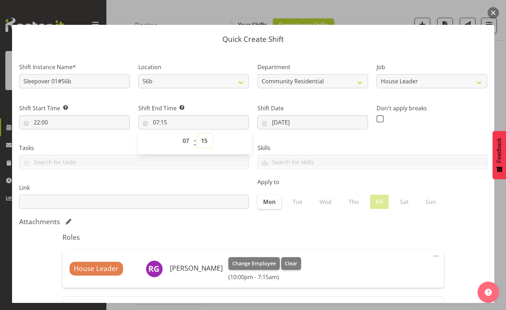
click at [201, 147] on select "00 01 02 03 04 05 06 07 08 09 10 11 12 13 14 15 16 17 18 19 20 21 22 23 24 25 2…" at bounding box center [205, 141] width 16 height 14
click at [203, 139] on select "00 01 02 03 04 05 06 07 08 09 10 11 12 13 14 15 16 17 18 19 20 21 22 23 24 25 2…" at bounding box center [205, 141] width 16 height 14
click at [201, 147] on select "00 01 02 03 04 05 06 07 08 09 10 11 12 13 14 15 16 17 18 19 20 21 22 23 24 25 2…" at bounding box center [205, 141] width 16 height 14
click at [202, 138] on select "00 01 02 03 04 05 06 07 08 09 10 11 12 13 14 15 16 17 18 19 20 21 22 23 24 25 2…" at bounding box center [205, 141] width 16 height 14
select select "0"
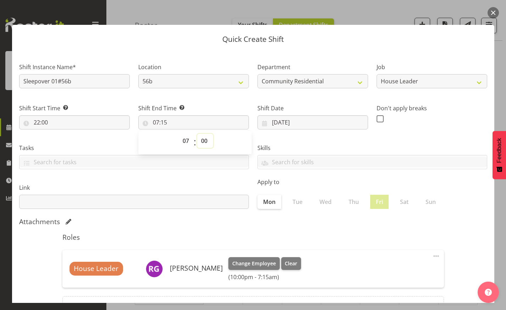
click at [197, 134] on select "00 01 02 03 04 05 06 07 08 09 10 11 12 13 14 15 16 17 18 19 20 21 22 23 24 25 2…" at bounding box center [205, 141] width 16 height 14
type input "07:00"
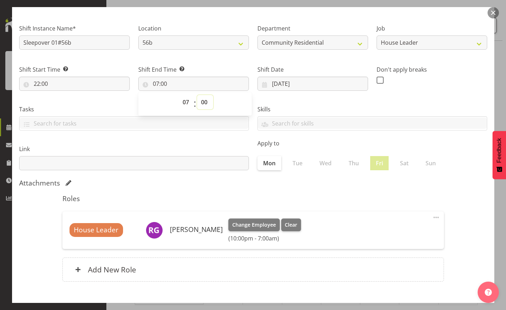
scroll to position [66, 0]
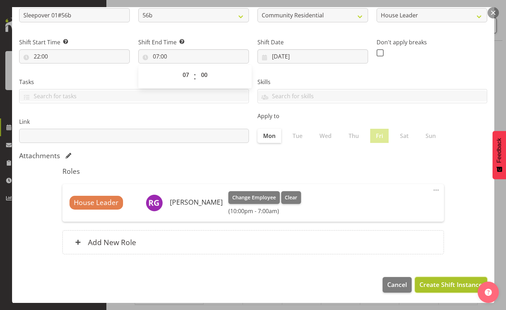
click at [432, 283] on span "Create Shift Instance" at bounding box center [450, 284] width 63 height 9
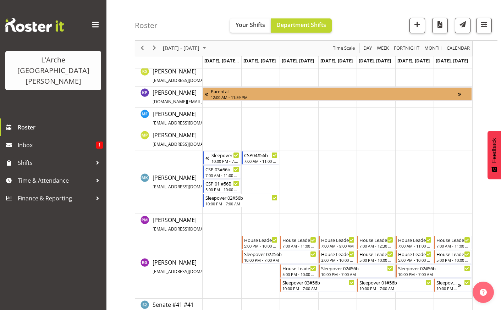
scroll to position [220, 0]
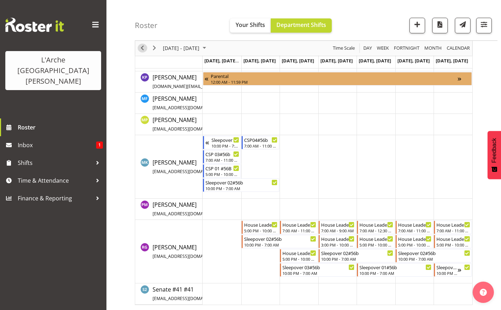
click at [143, 46] on span "Previous" at bounding box center [142, 48] width 9 height 9
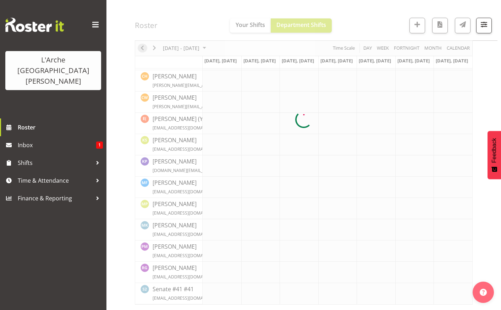
scroll to position [135, 0]
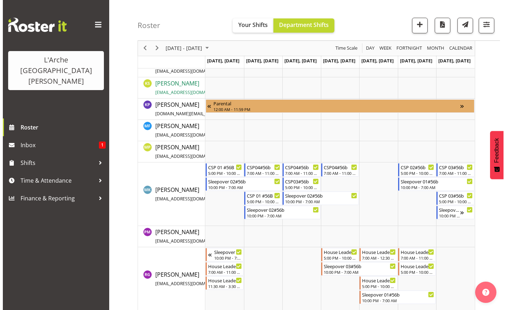
scroll to position [194, 0]
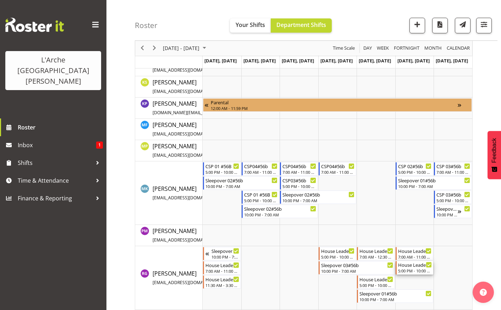
click at [411, 268] on div "House Leader 01#56b 5:00 PM - 10:00 PM" at bounding box center [415, 267] width 34 height 13
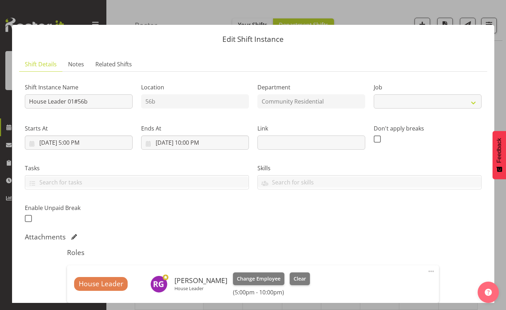
select select "1"
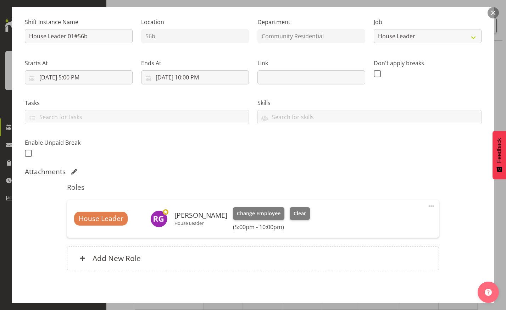
scroll to position [95, 0]
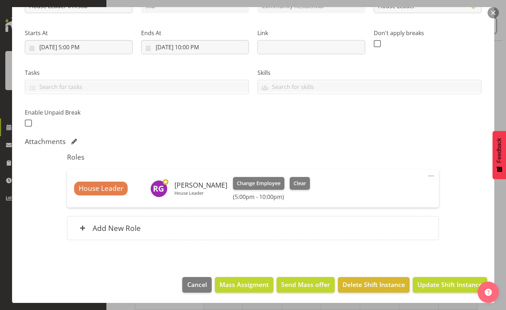
click at [239, 209] on div "Roles House Leader [PERSON_NAME] House Leader Change Employee Clear (5:00pm - 1…" at bounding box center [253, 199] width 380 height 100
drag, startPoint x: 372, startPoint y: 280, endPoint x: 350, endPoint y: 283, distance: 22.4
click at [350, 283] on span "Delete Shift Instance" at bounding box center [373, 284] width 62 height 9
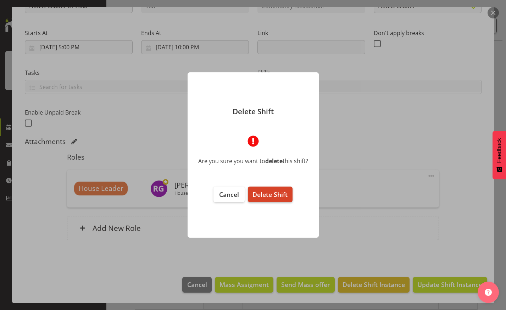
click at [266, 194] on span "Delete Shift" at bounding box center [269, 194] width 35 height 9
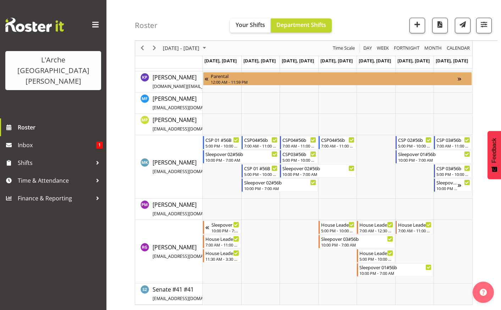
scroll to position [219, 0]
drag, startPoint x: 153, startPoint y: 48, endPoint x: 158, endPoint y: 51, distance: 5.6
click at [158, 51] on div "next period" at bounding box center [154, 48] width 12 height 15
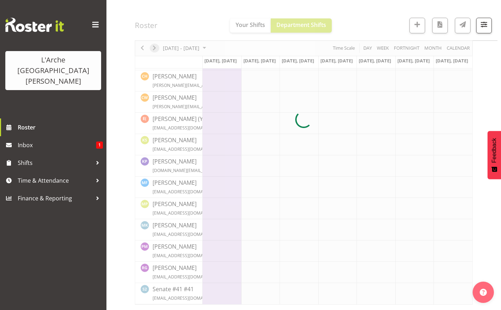
scroll to position [135, 0]
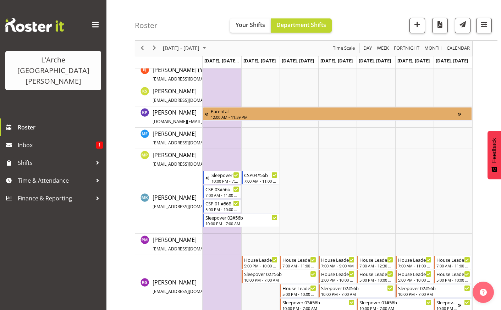
scroll to position [185, 0]
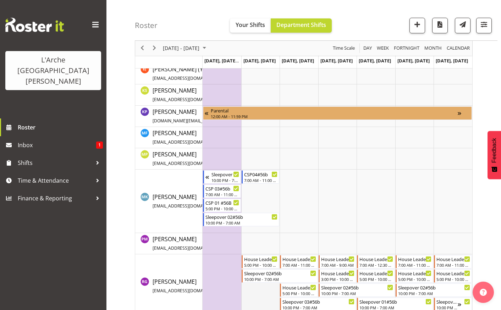
click at [243, 305] on td "Timeline Week of September 28, 2025" at bounding box center [260, 285] width 39 height 63
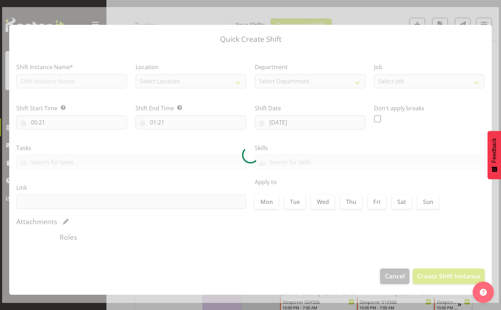
scroll to position [192, 0]
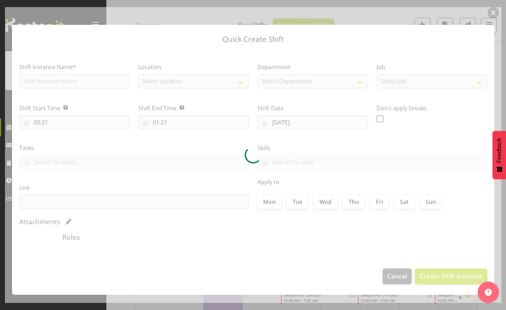
type input "[DATE]"
checkbox input "true"
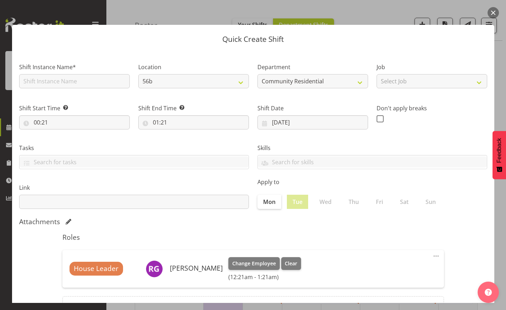
click at [495, 12] on button "button" at bounding box center [492, 12] width 11 height 11
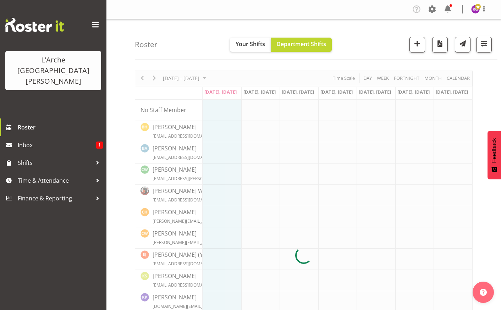
click at [141, 78] on div at bounding box center [303, 256] width 337 height 370
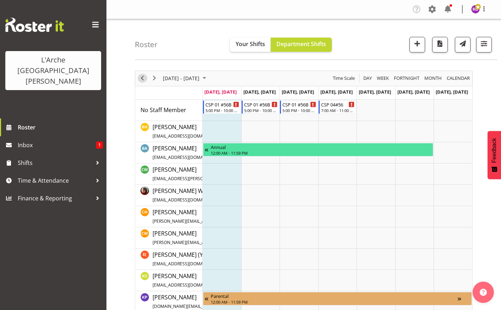
click at [141, 79] on span "Previous" at bounding box center [142, 78] width 9 height 9
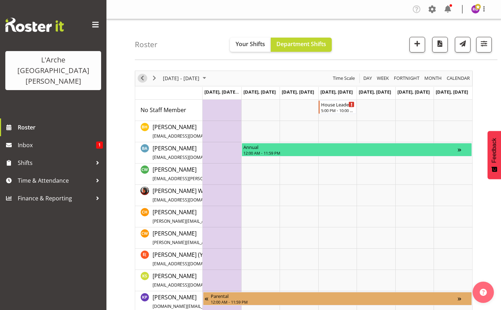
click at [140, 78] on span "Previous" at bounding box center [142, 78] width 9 height 9
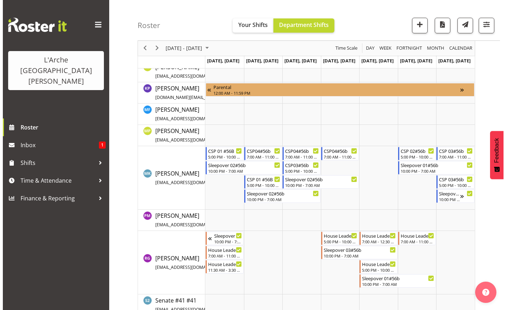
scroll to position [220, 0]
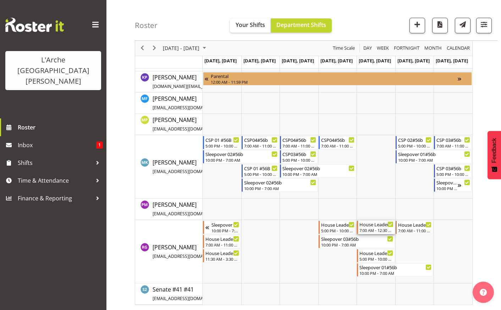
click at [384, 231] on div "7:00 AM - 12:30 PM" at bounding box center [376, 230] width 34 height 6
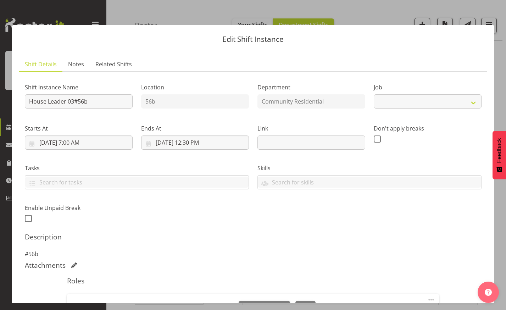
select select "1"
click at [197, 140] on input "[DATE] 12:30 PM" at bounding box center [195, 142] width 108 height 14
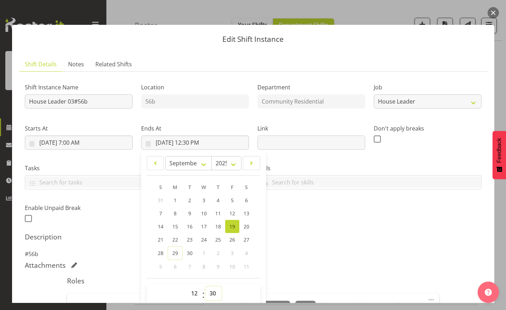
click at [209, 292] on select "00 01 02 03 04 05 06 07 08 09 10 11 12 13 14 15 16 17 18 19 20 21 22 23 24 25 2…" at bounding box center [214, 293] width 16 height 14
select select "0"
click at [206, 286] on select "00 01 02 03 04 05 06 07 08 09 10 11 12 13 14 15 16 17 18 19 20 21 22 23 24 25 2…" at bounding box center [214, 293] width 16 height 14
type input "[DATE] 12:00 PM"
click at [395, 223] on div "Shift Instance Name House Leader 03#56b Location 56b Department Community Resid…" at bounding box center [253, 150] width 465 height 155
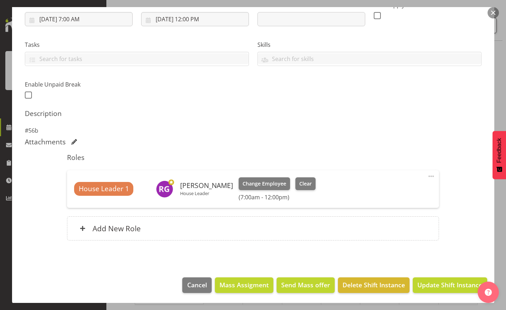
scroll to position [124, 0]
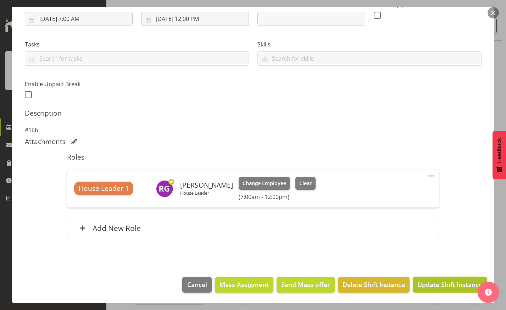
click at [454, 282] on span "Update Shift Instance" at bounding box center [449, 284] width 65 height 9
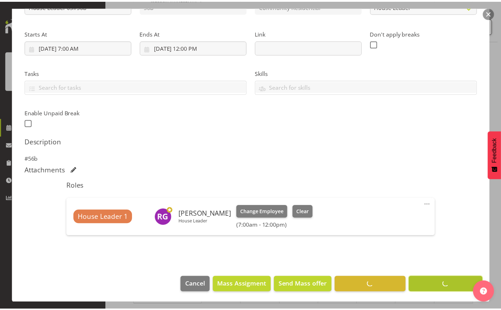
scroll to position [135, 0]
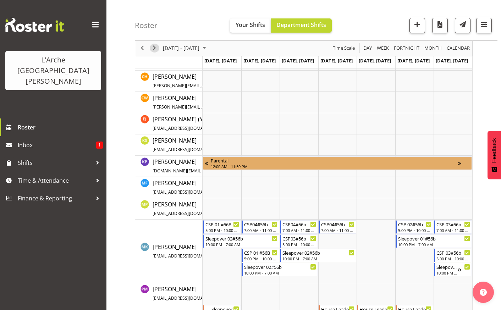
click at [152, 47] on span "Next" at bounding box center [154, 48] width 9 height 9
